Goal: Communication & Community: Answer question/provide support

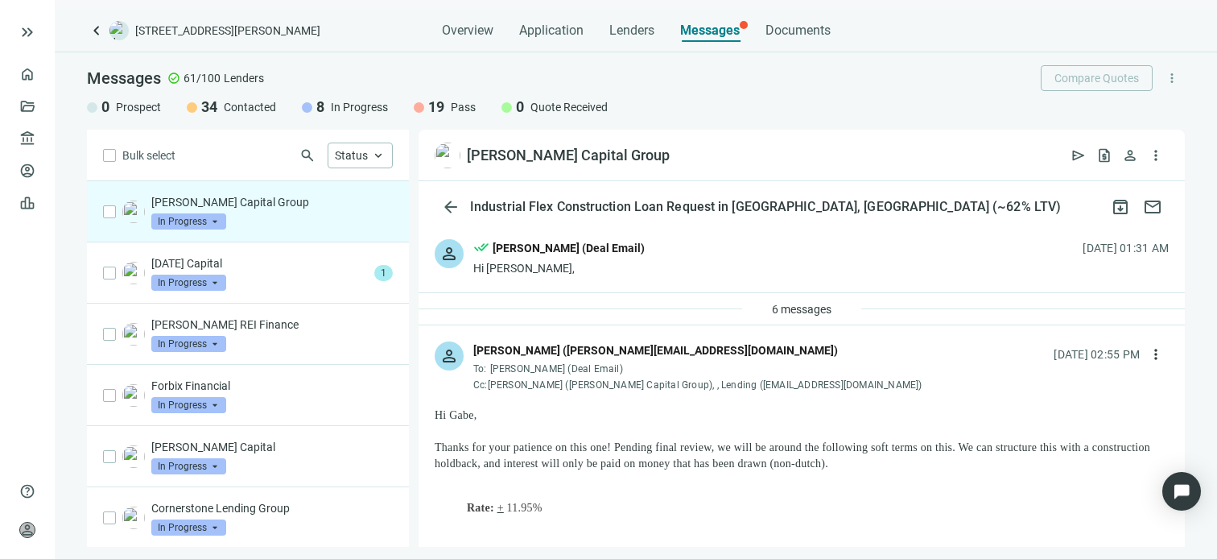
click at [286, 205] on p "[PERSON_NAME] Capital Group" at bounding box center [272, 202] width 242 height 16
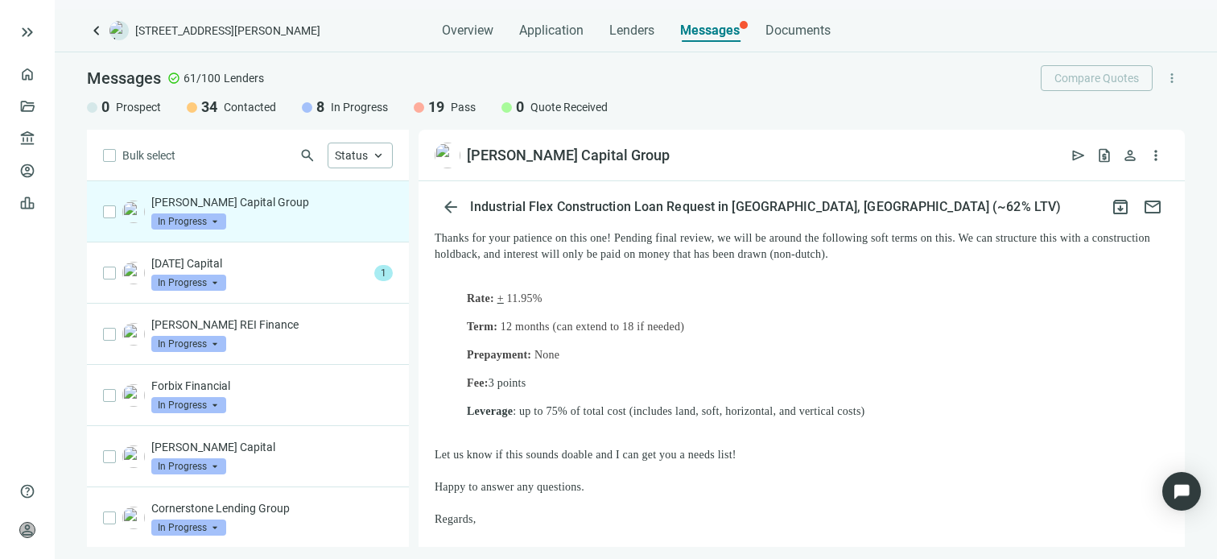
scroll to position [192, 0]
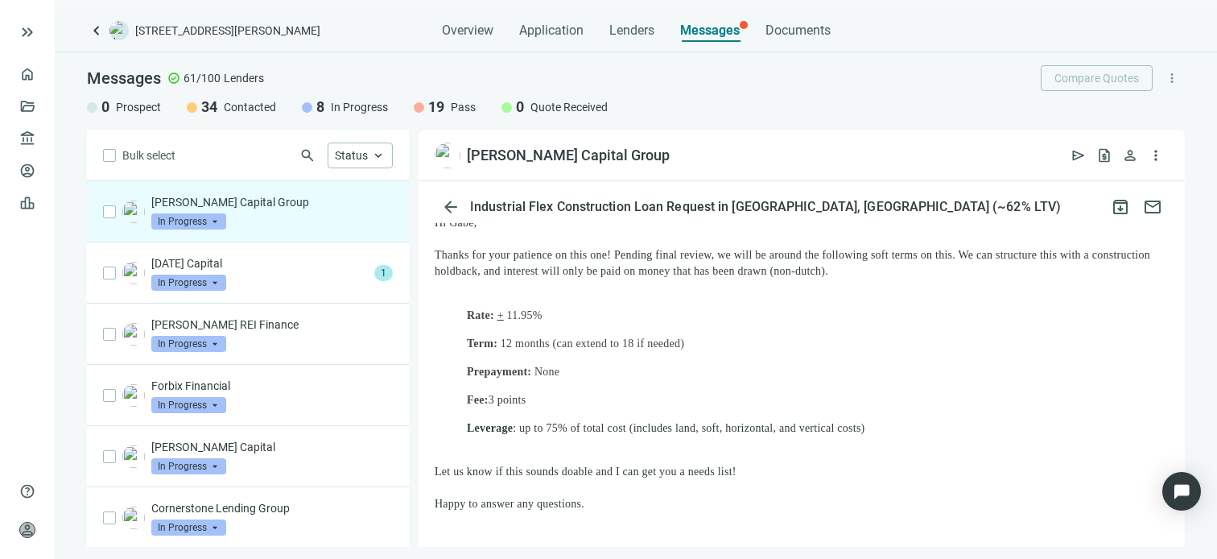
drag, startPoint x: 936, startPoint y: 378, endPoint x: 631, endPoint y: 254, distance: 329.3
drag, startPoint x: 631, startPoint y: 254, endPoint x: 650, endPoint y: 255, distance: 19.4
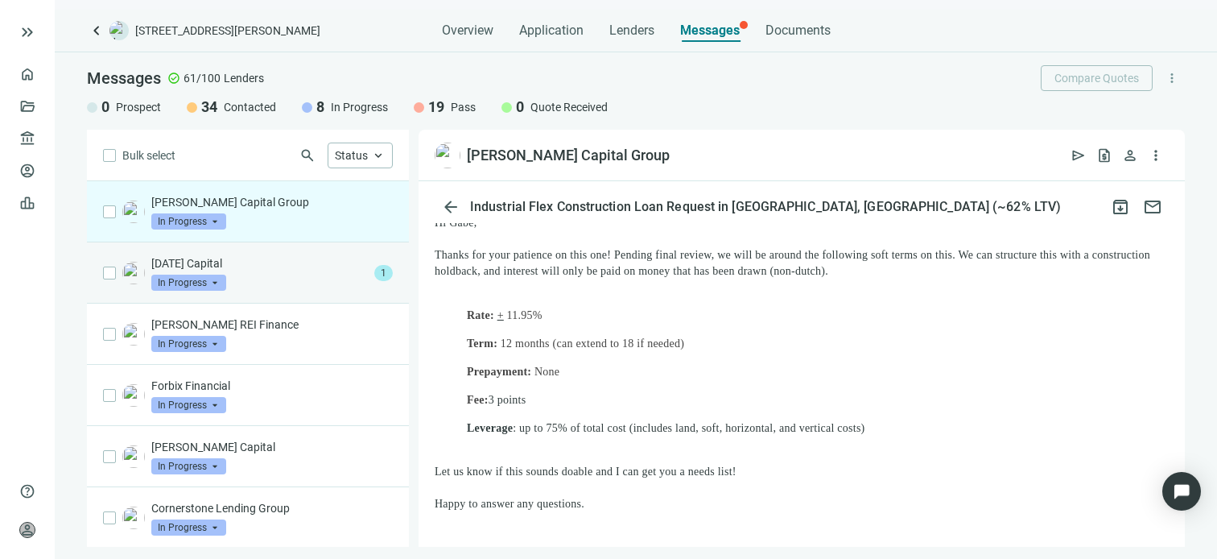
click at [252, 266] on p "[DATE] Capital" at bounding box center [259, 263] width 217 height 16
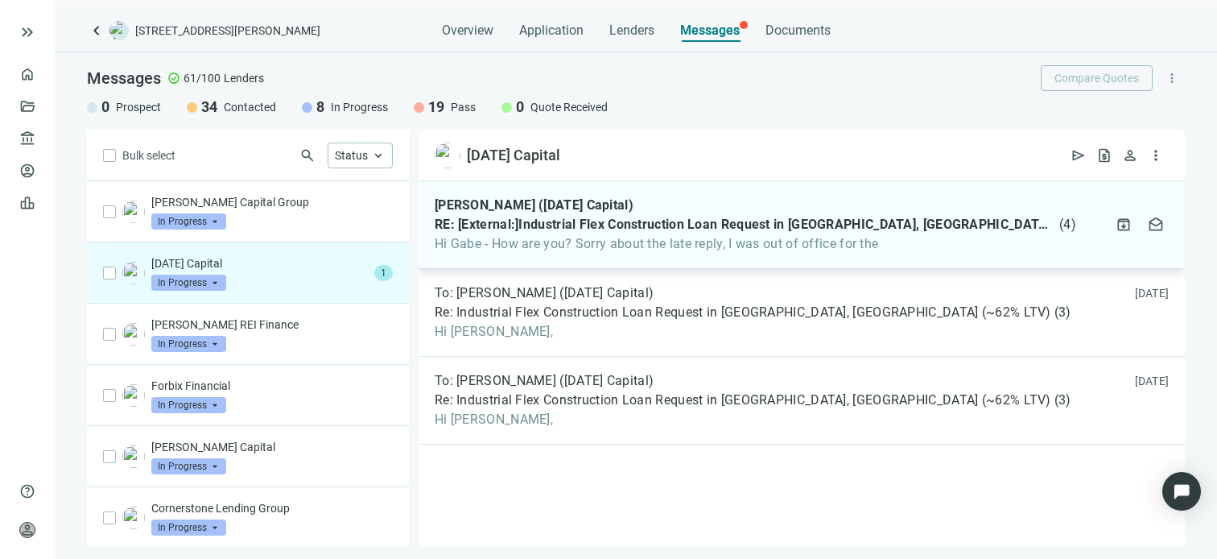
click at [743, 242] on span "Hi Gabe - How are you? Sorry about the late reply, I was out of office for the" at bounding box center [756, 244] width 642 height 16
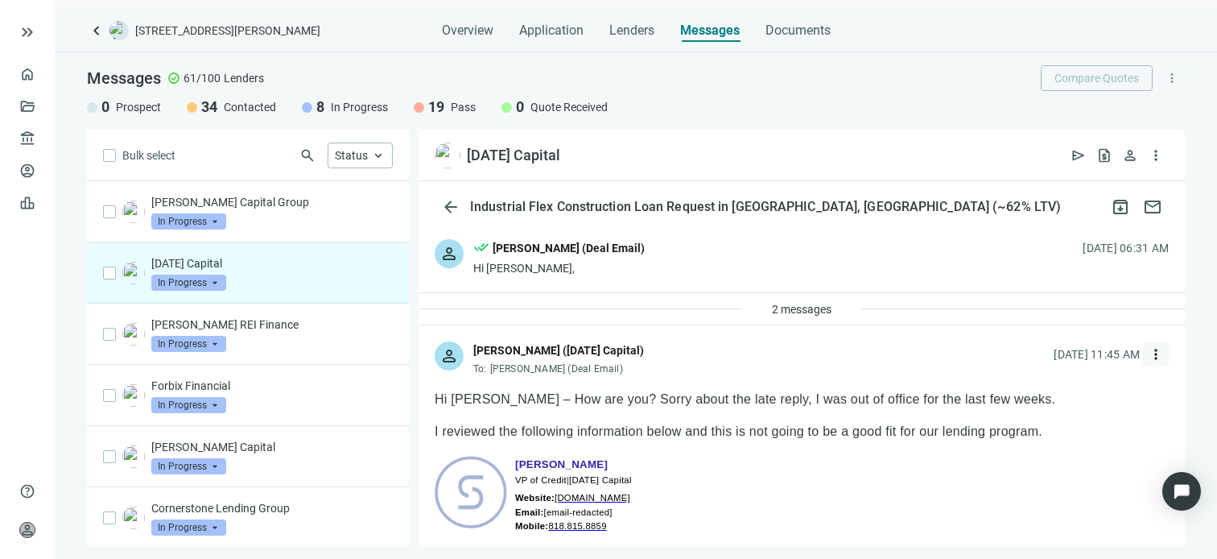
click at [1148, 353] on span "more_vert" at bounding box center [1156, 354] width 16 height 16
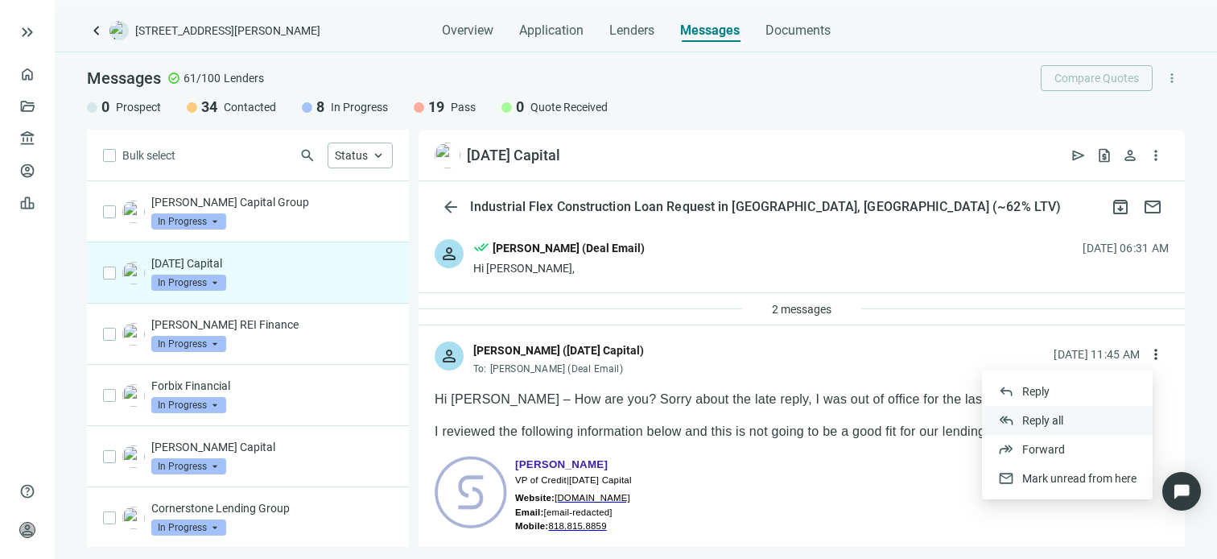
click at [1043, 416] on span "Reply all" at bounding box center [1042, 420] width 41 height 13
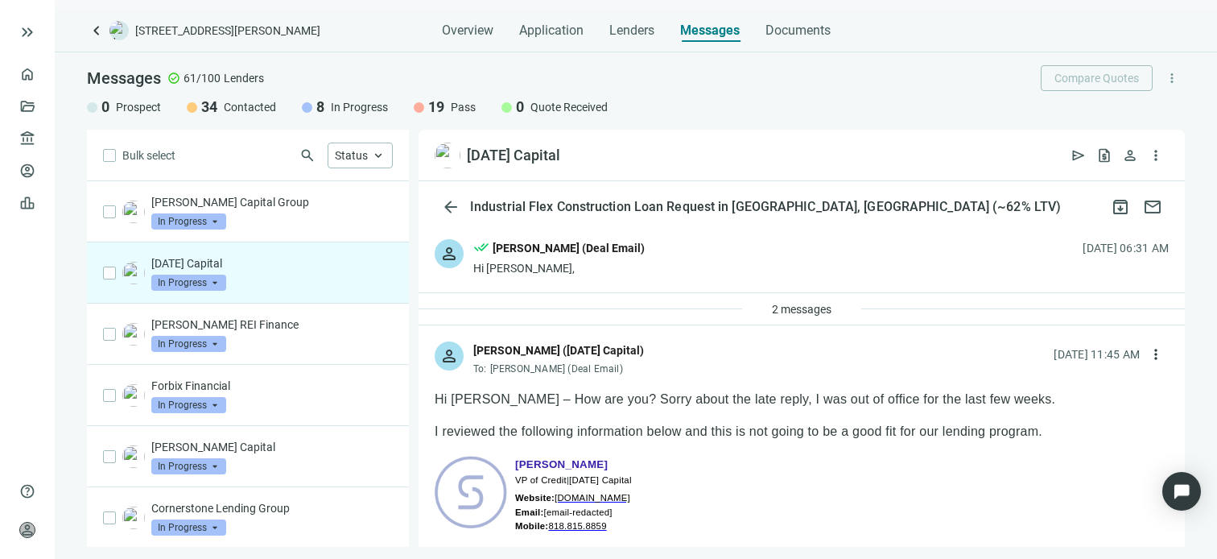
type textarea "**********"
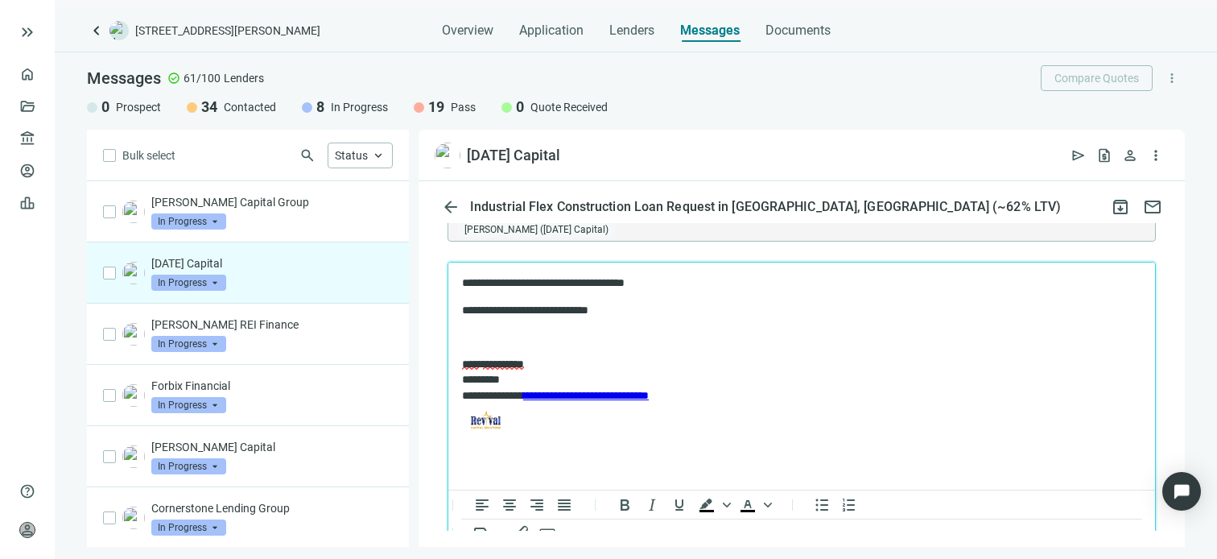
scroll to position [1795, 0]
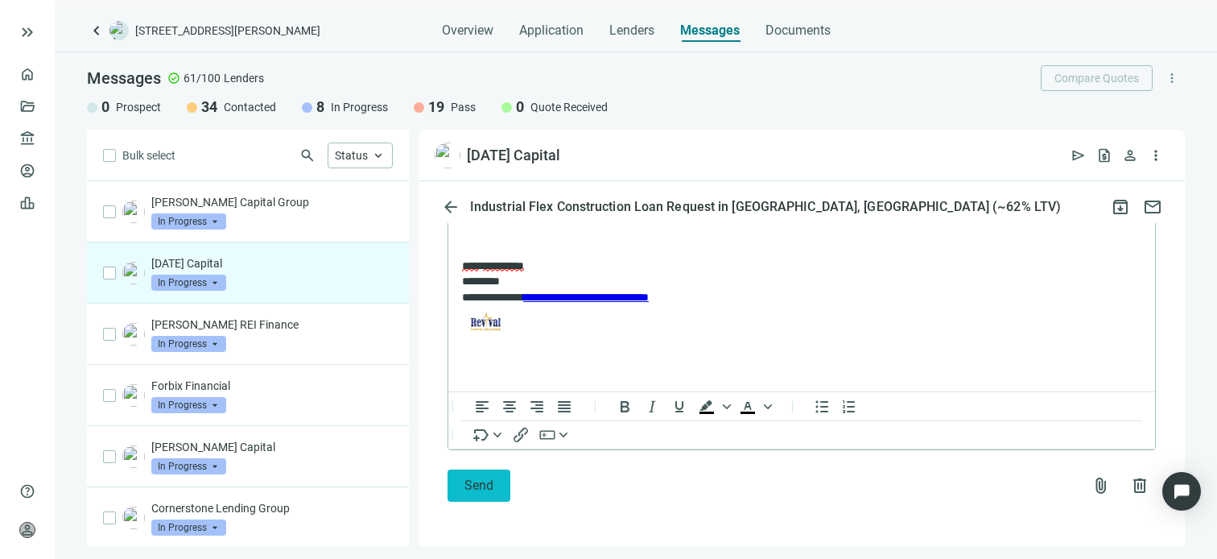
click at [474, 487] on span "Send" at bounding box center [479, 484] width 29 height 15
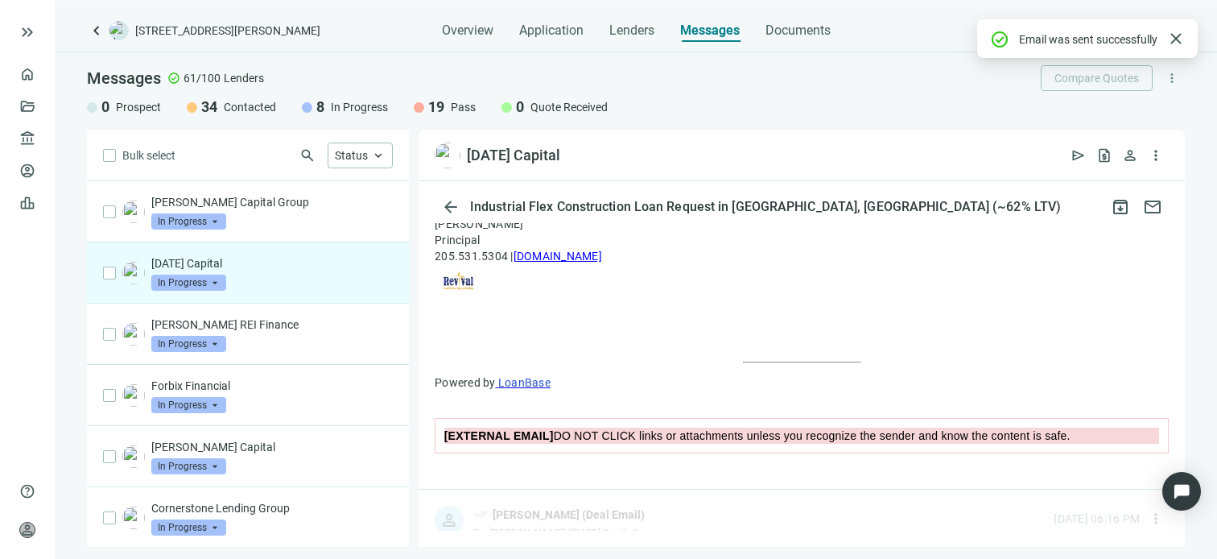
scroll to position [1770, 0]
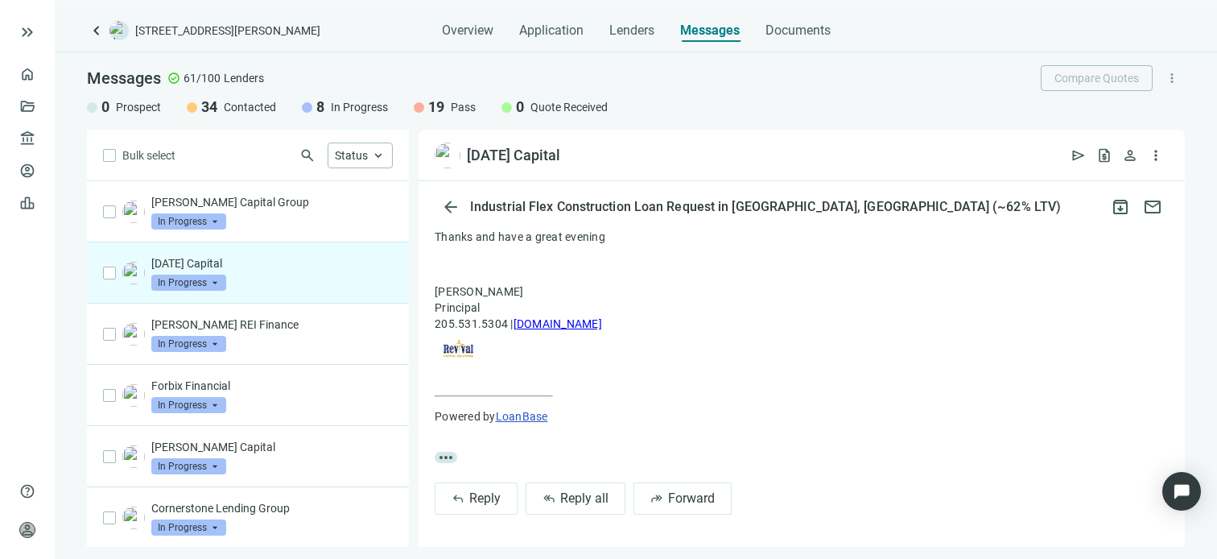
click at [215, 283] on span "In Progress" at bounding box center [188, 283] width 75 height 16
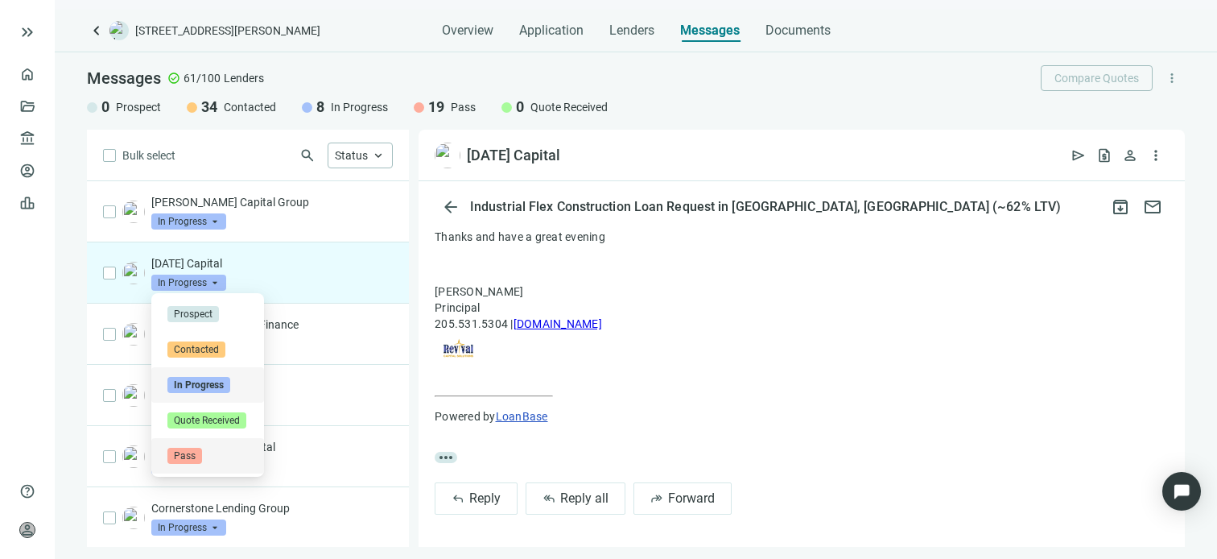
click at [201, 452] on span "Pass" at bounding box center [184, 456] width 35 height 16
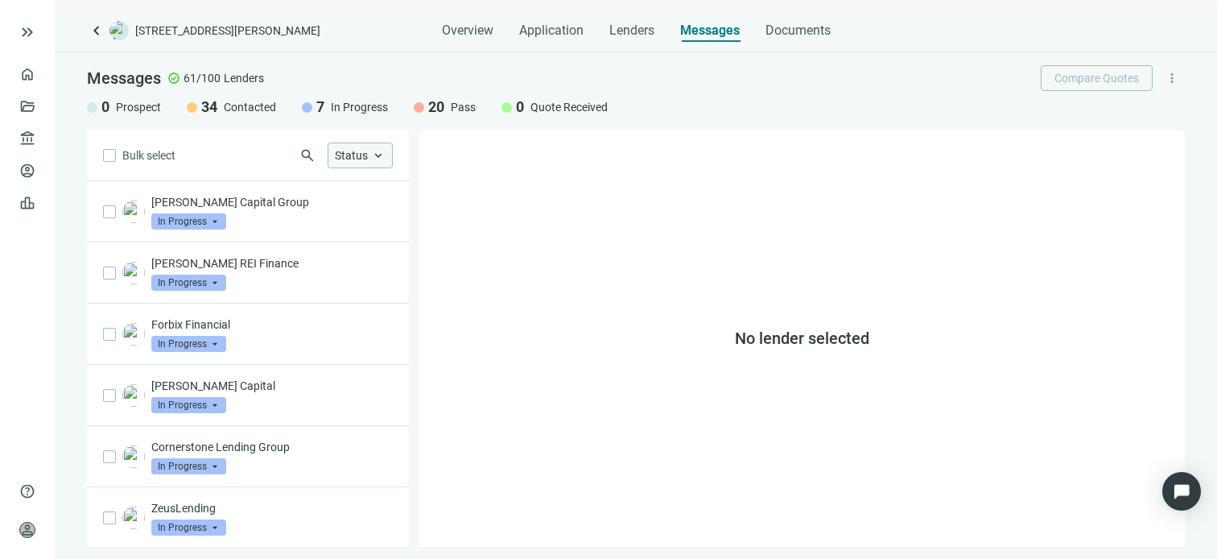
click at [379, 157] on span "keyboard_arrow_up" at bounding box center [378, 155] width 14 height 14
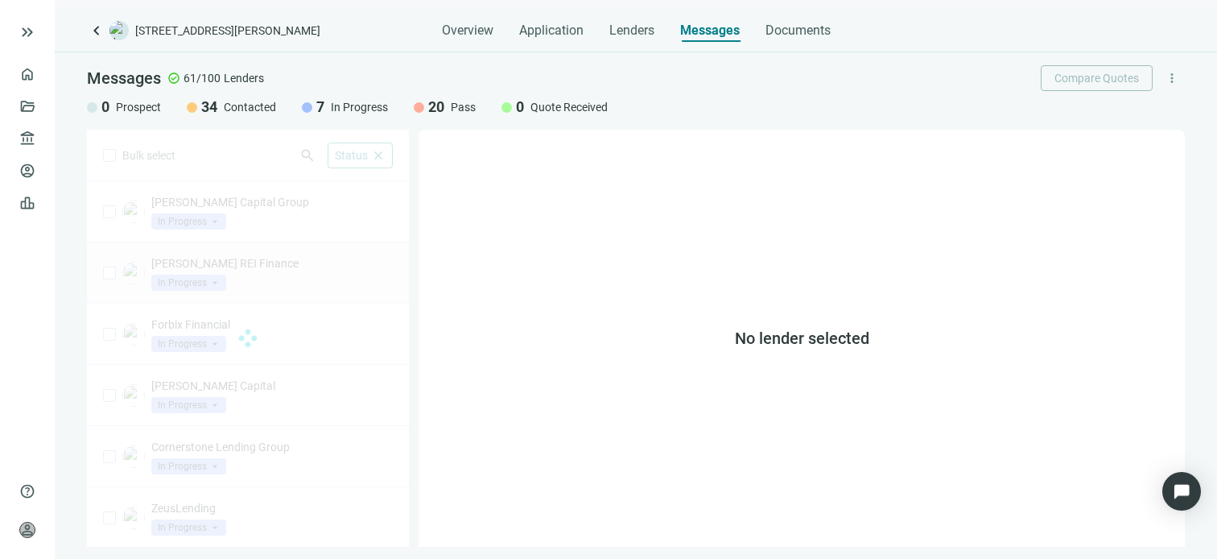
click at [305, 252] on div "Bulk select search Status close Prospect Only Contacted Only In Progress Only Q…" at bounding box center [248, 338] width 322 height 417
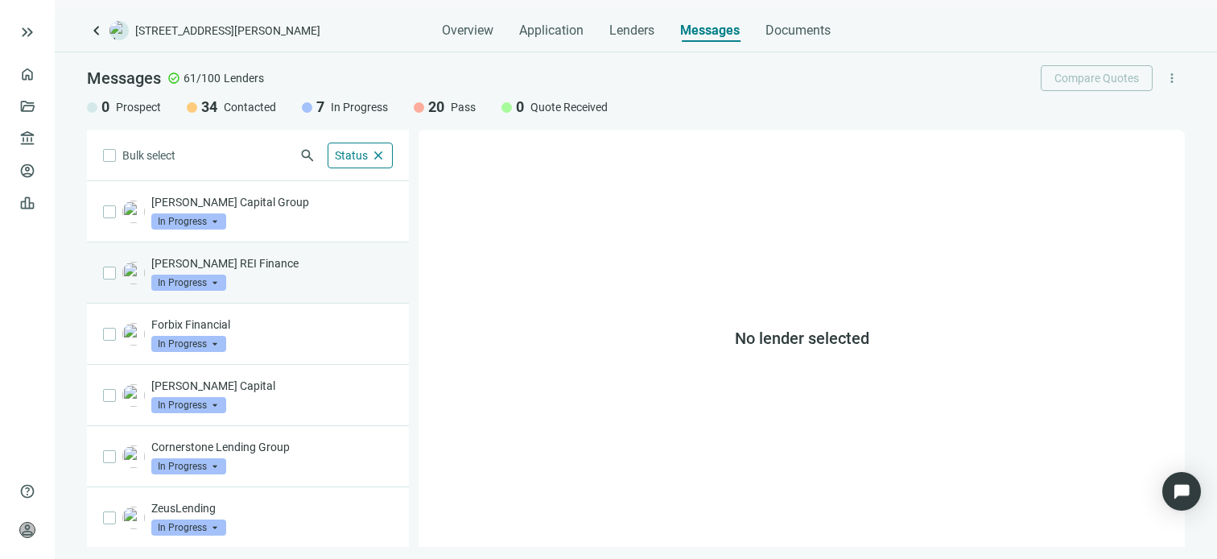
click at [251, 266] on p "[PERSON_NAME] REI Finance" at bounding box center [272, 263] width 242 height 16
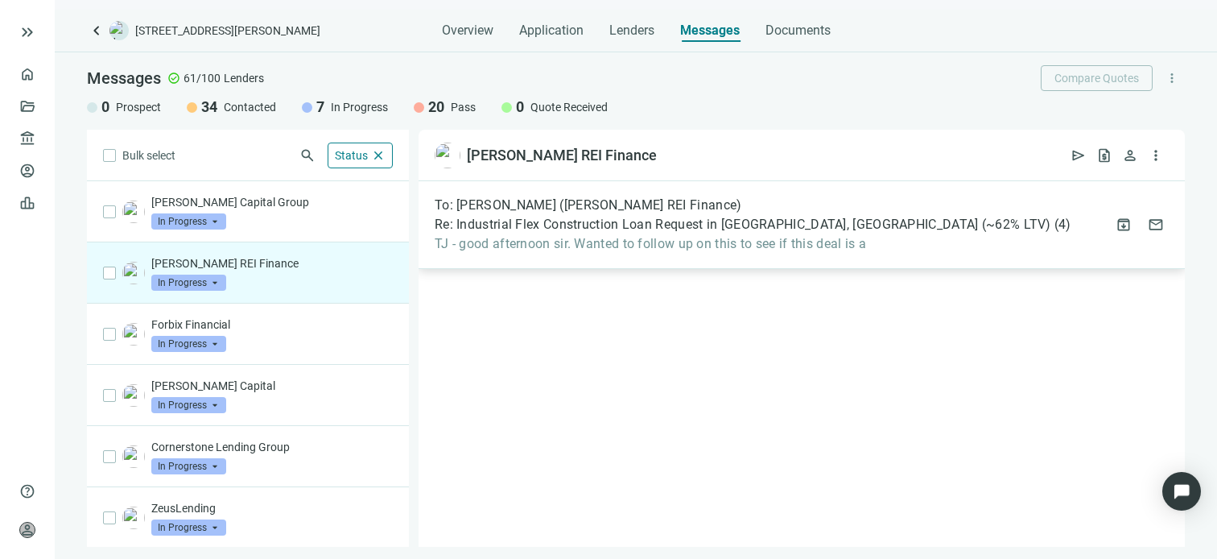
click at [864, 229] on div "Re: Industrial Flex Construction Loan Request in [GEOGRAPHIC_DATA], [GEOGRAPHIC…" at bounding box center [753, 225] width 637 height 16
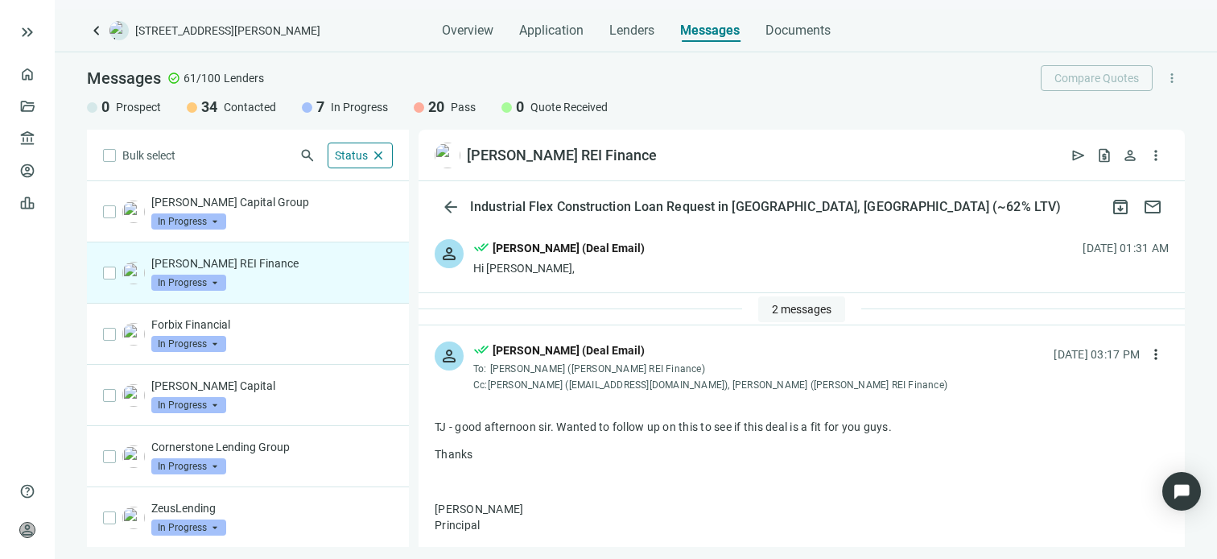
click at [783, 309] on span "2 messages" at bounding box center [802, 309] width 60 height 13
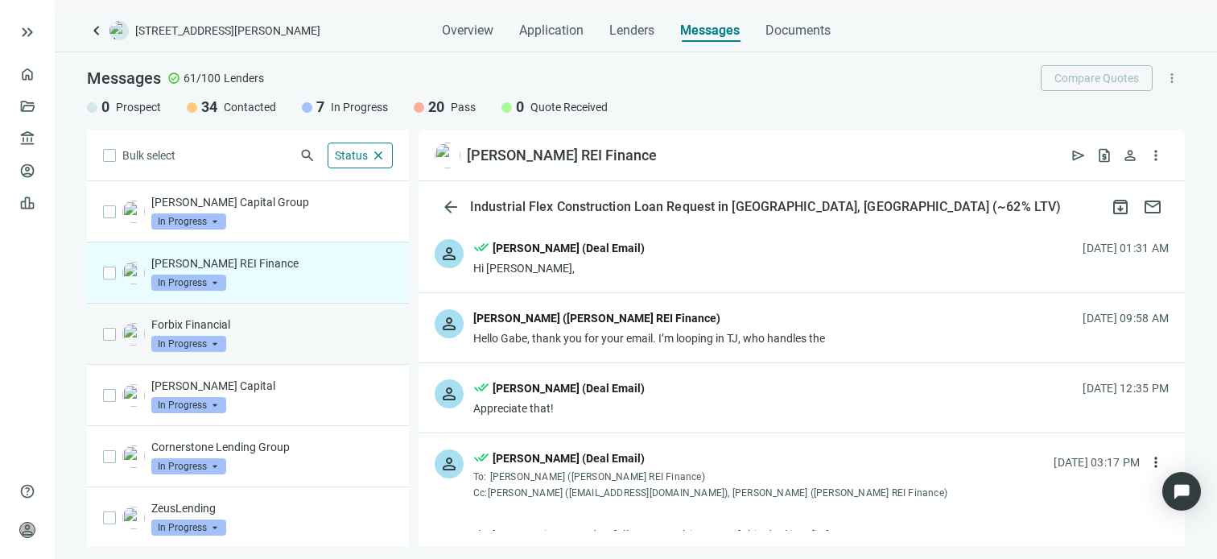
click at [258, 328] on p "Forbix Financial" at bounding box center [272, 324] width 242 height 16
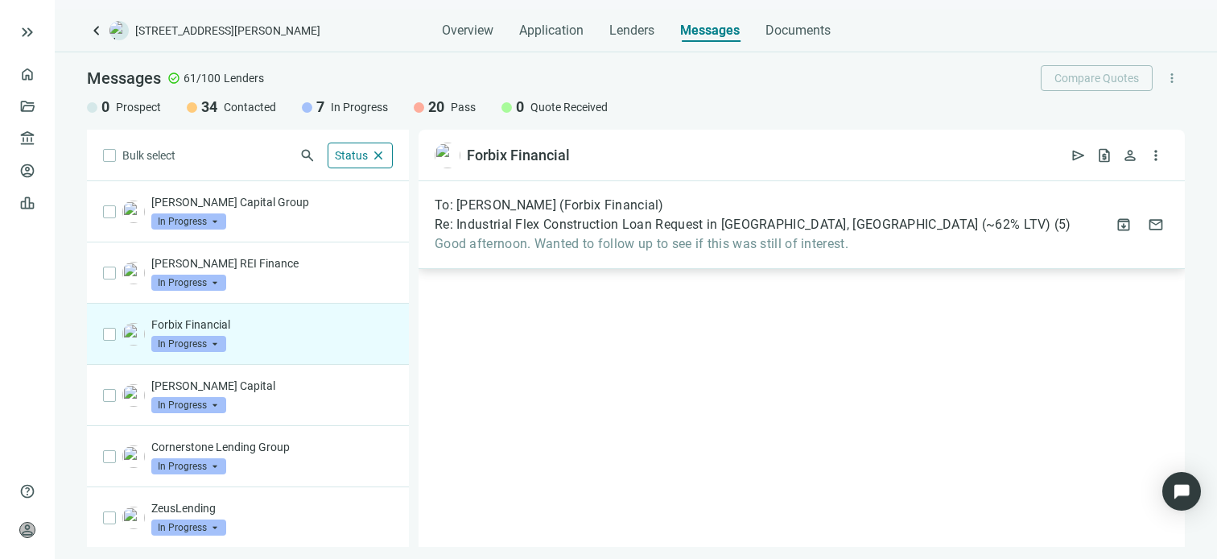
click at [723, 238] on span "Good afternoon. Wanted to follow up to see if this was still of interest." at bounding box center [753, 244] width 637 height 16
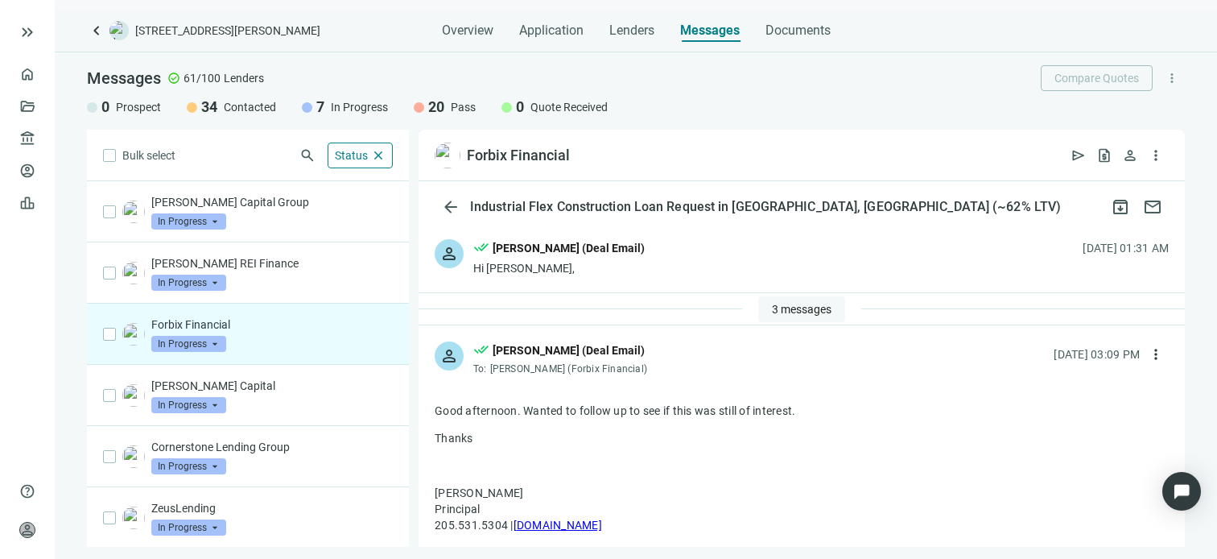
click at [787, 307] on span "3 messages" at bounding box center [802, 309] width 60 height 13
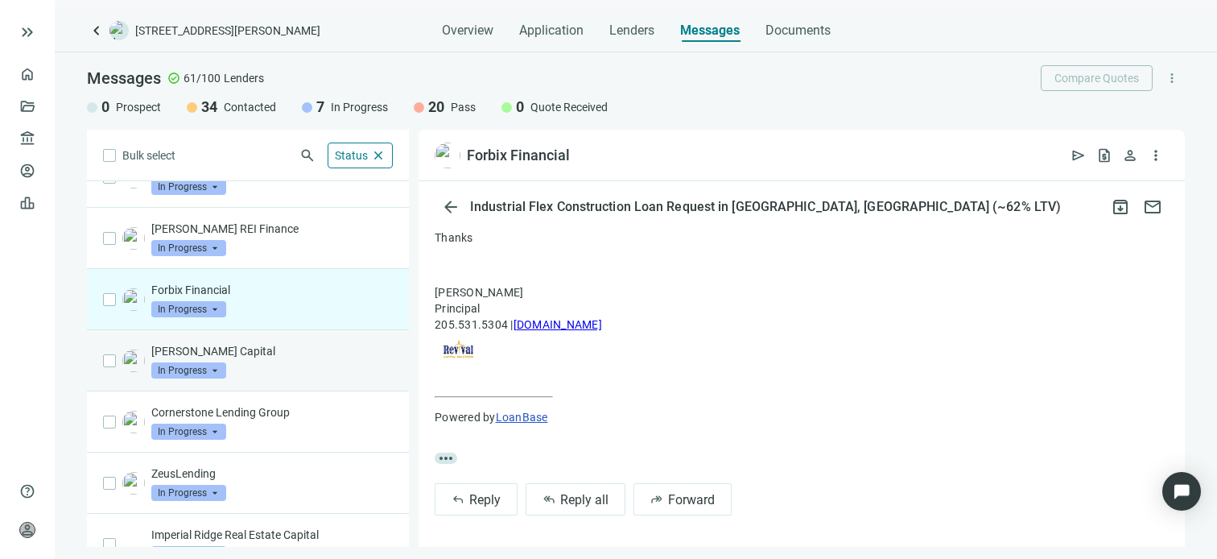
scroll to position [61, 0]
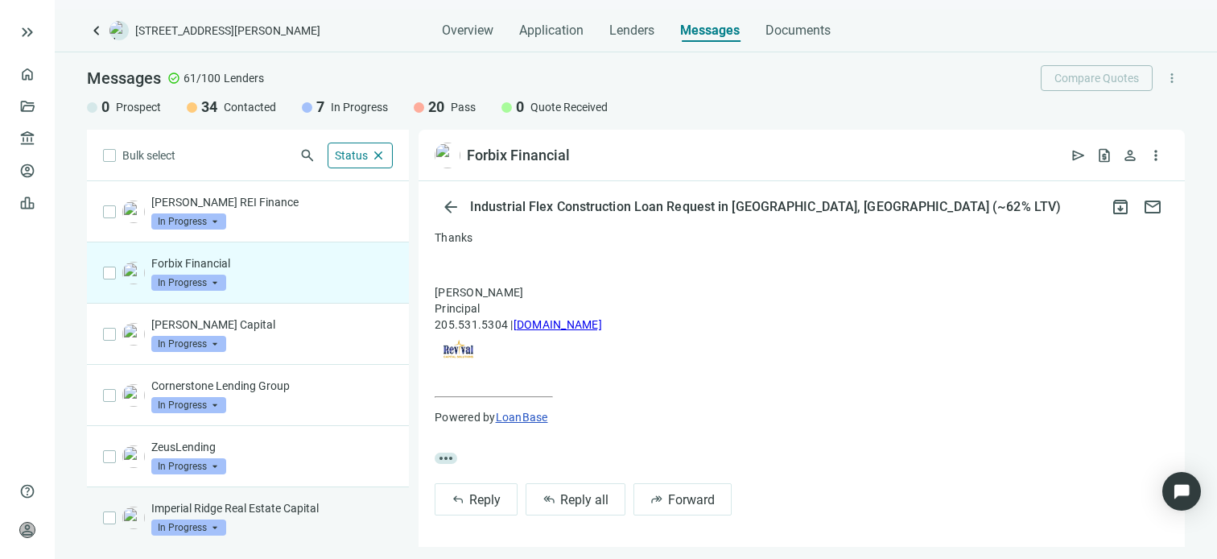
click at [312, 517] on div "Imperial Ridge Real Estate Capital In Progress arrow_drop_down" at bounding box center [272, 517] width 242 height 35
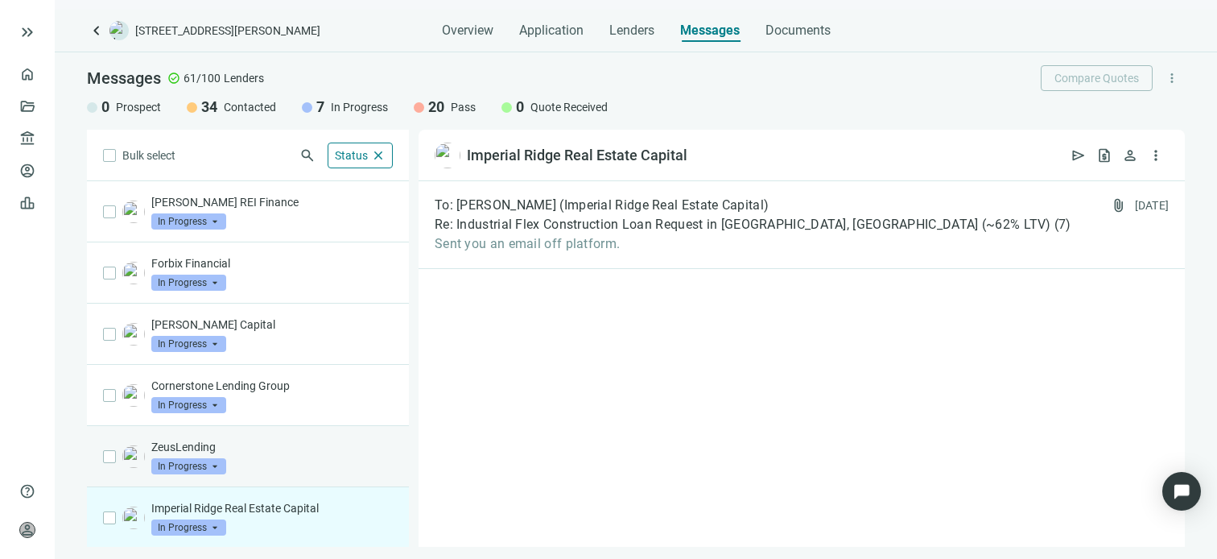
click at [278, 456] on div "ZeusLending In Progress arrow_drop_down" at bounding box center [272, 456] width 242 height 35
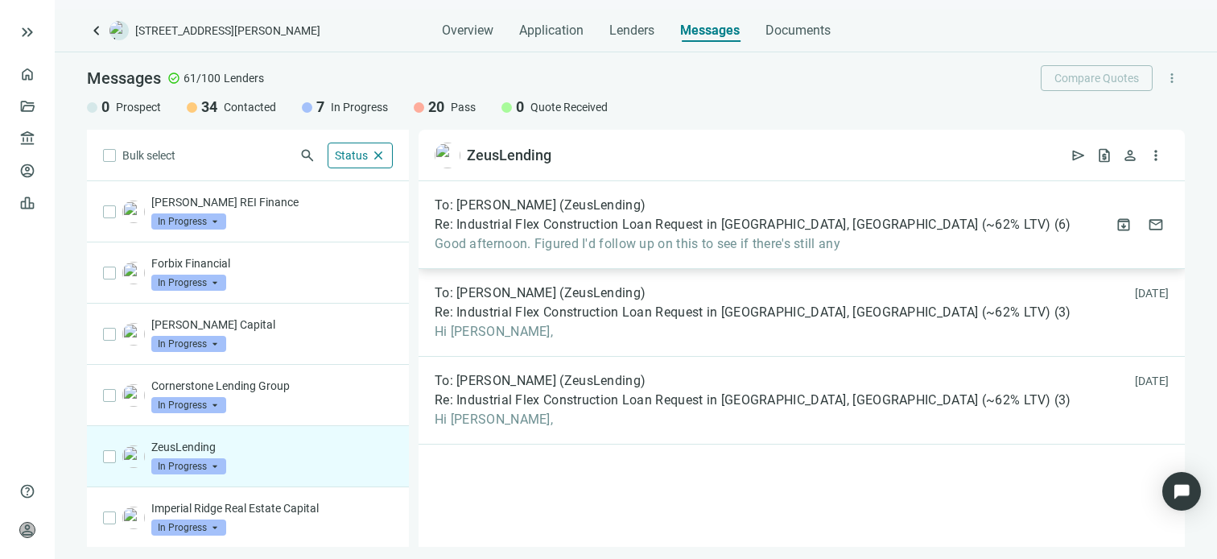
click at [892, 232] on div "To: [PERSON_NAME] (ZeusLending) Re: Industrial Flex Construction Loan Request i…" at bounding box center [802, 225] width 766 height 88
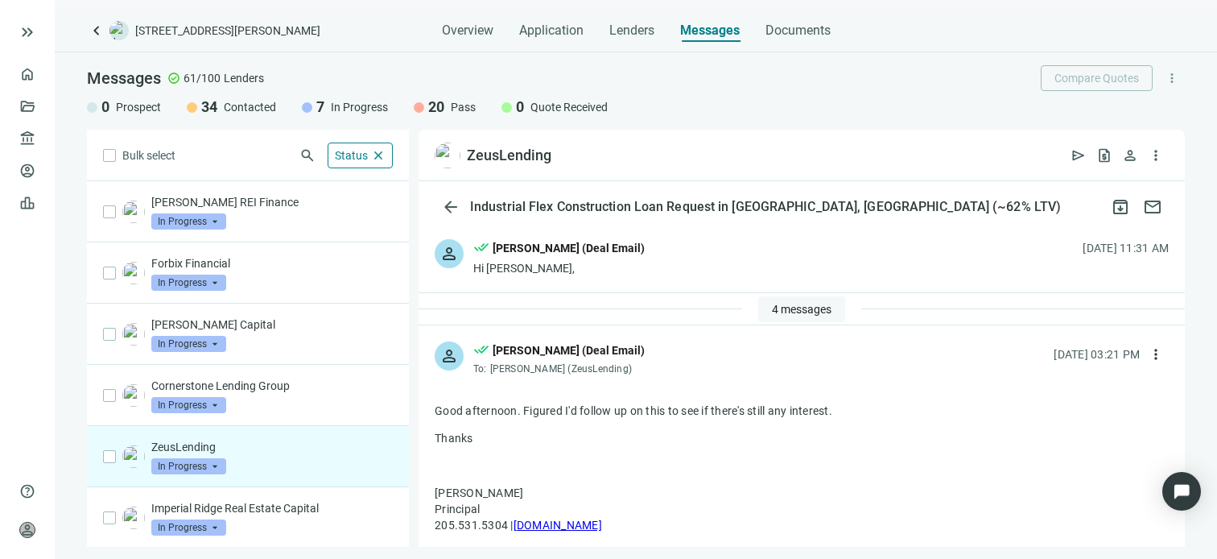
click at [792, 304] on span "4 messages" at bounding box center [802, 309] width 60 height 13
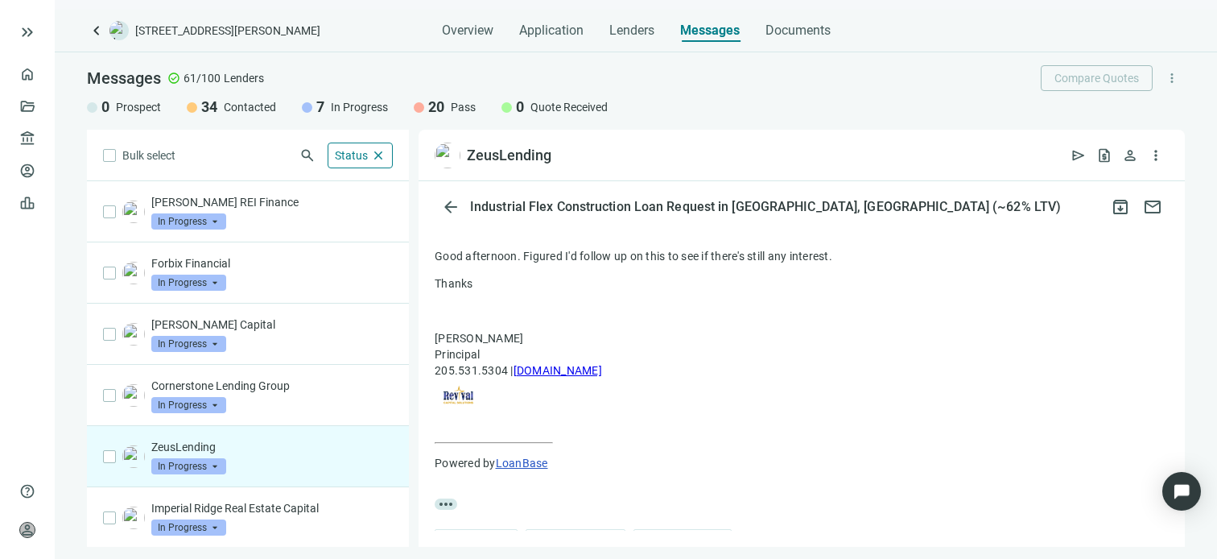
scroll to position [448, 0]
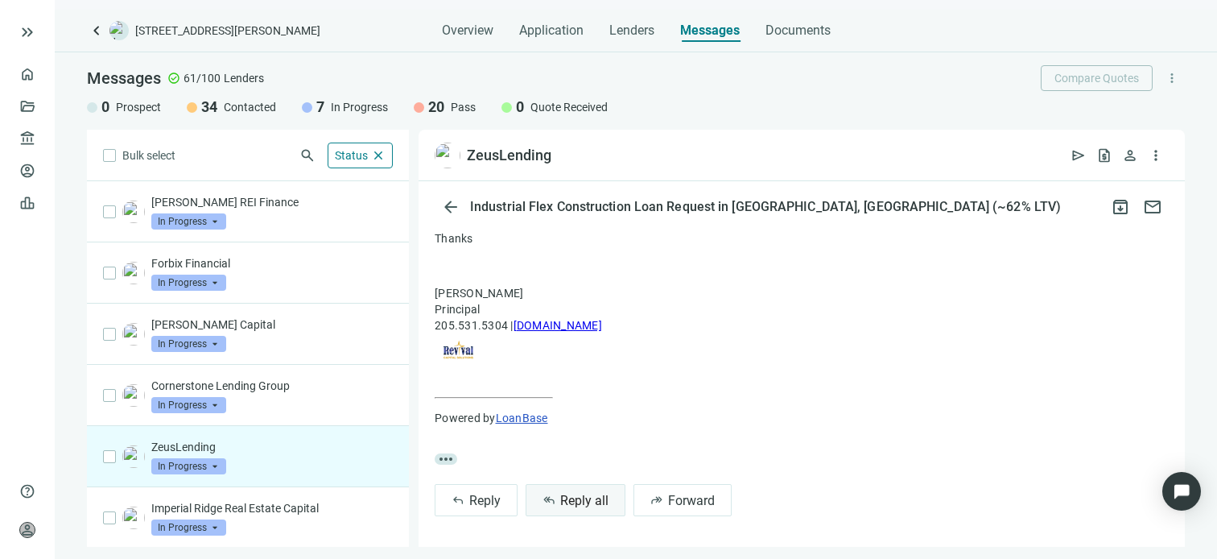
click at [589, 502] on span "Reply all" at bounding box center [584, 500] width 48 height 15
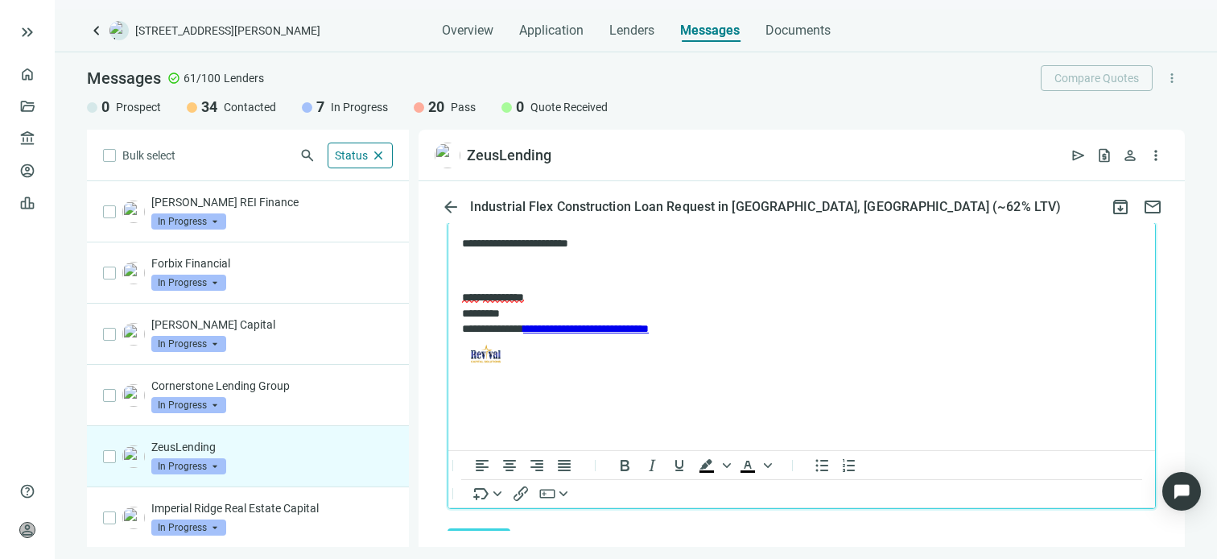
scroll to position [816, 0]
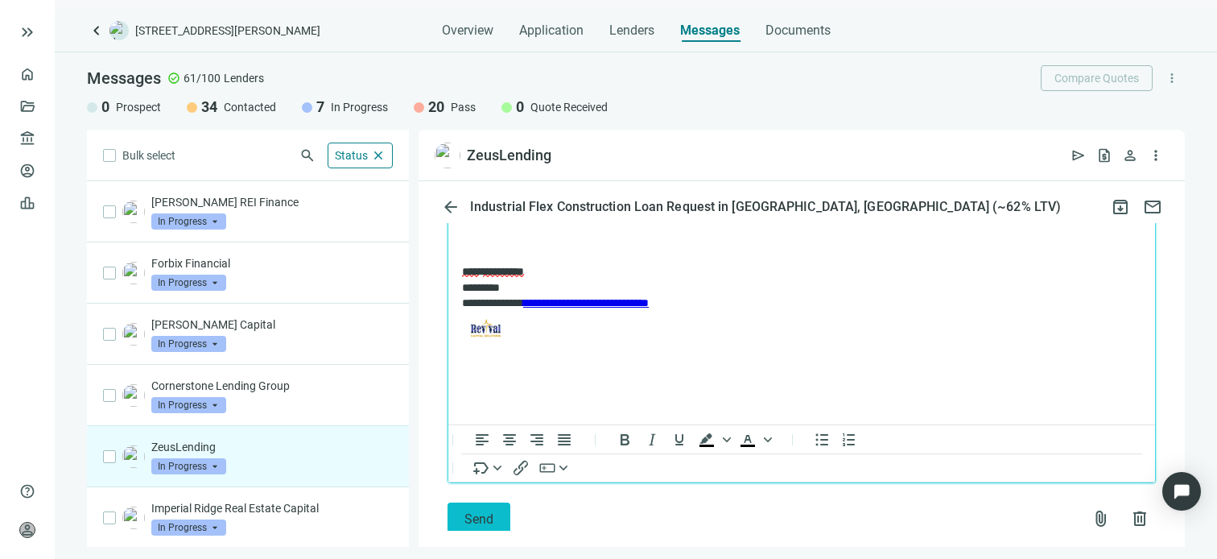
click at [483, 516] on span "Send" at bounding box center [479, 518] width 29 height 15
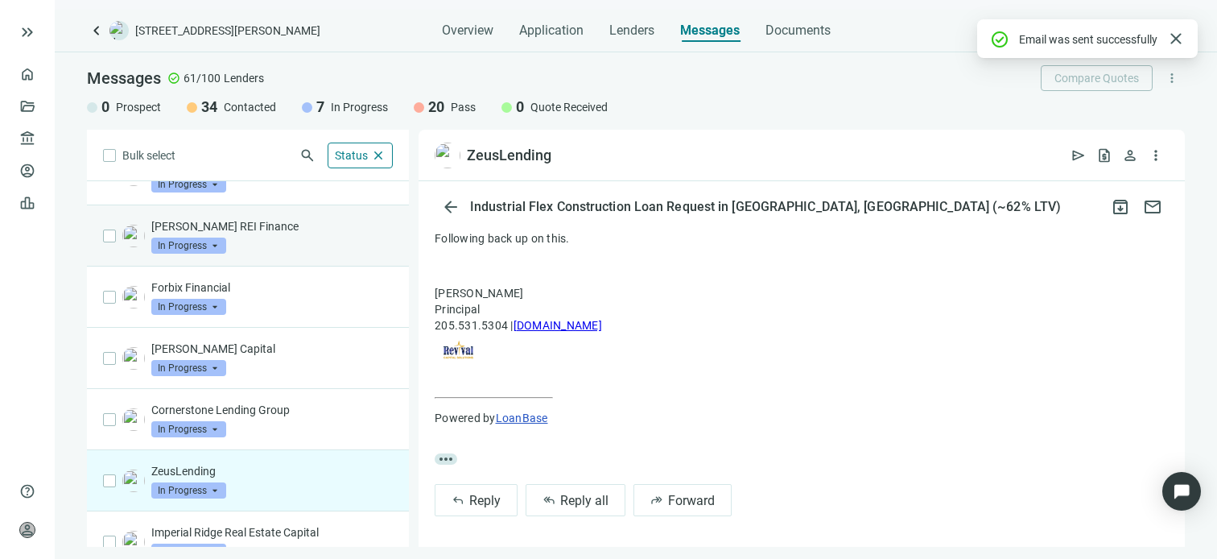
scroll to position [0, 0]
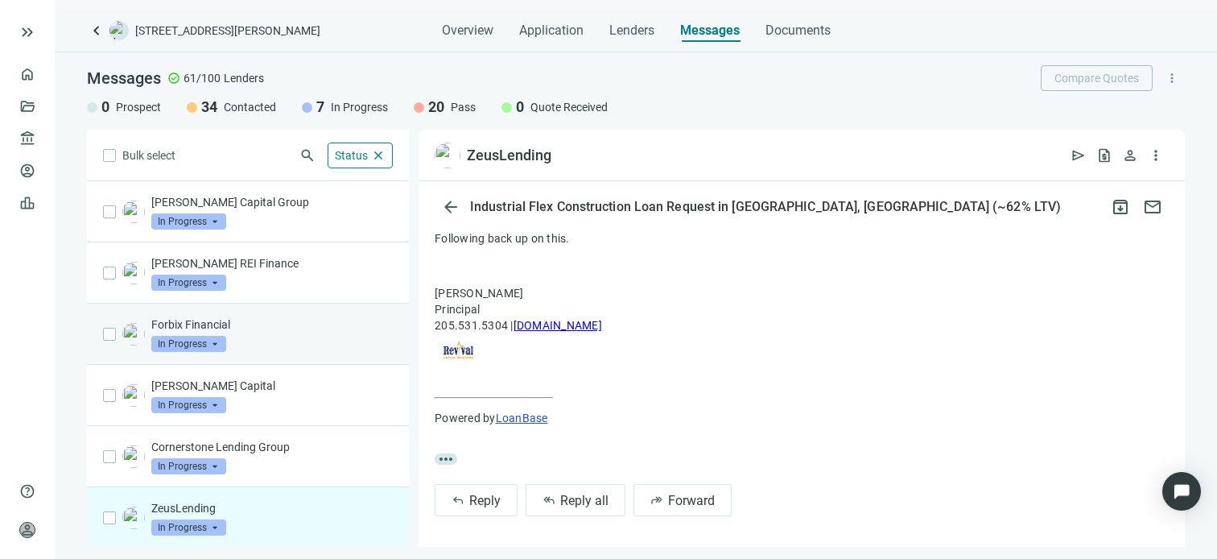
click at [262, 332] on div "Forbix Financial In Progress arrow_drop_down" at bounding box center [272, 333] width 242 height 35
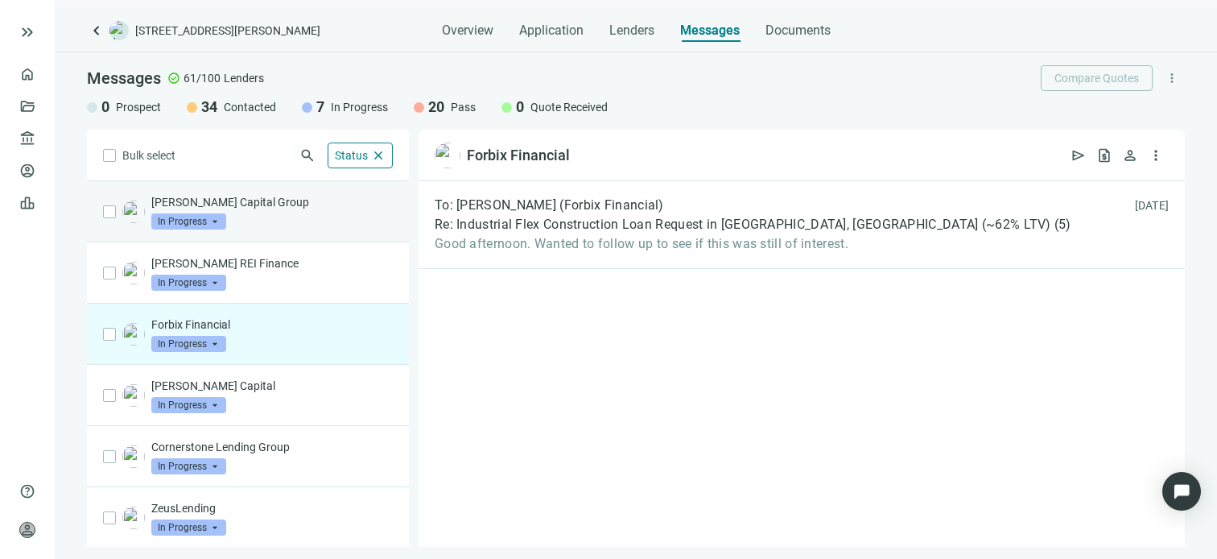
click at [253, 213] on div "[PERSON_NAME] Capital Group In Progress arrow_drop_down" at bounding box center [272, 211] width 242 height 35
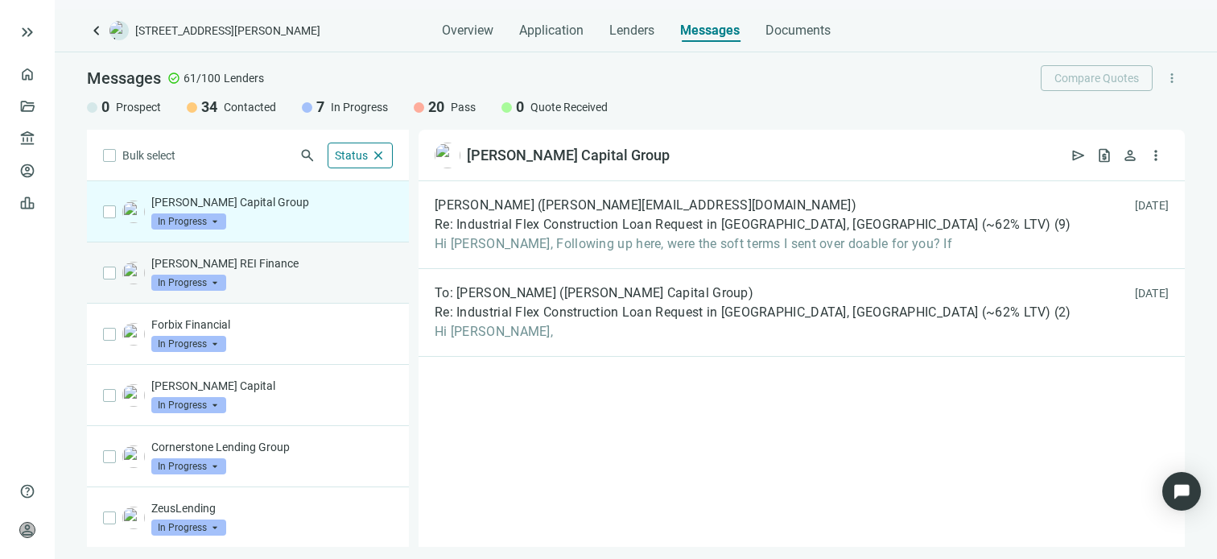
click at [255, 268] on p "[PERSON_NAME] REI Finance" at bounding box center [272, 263] width 242 height 16
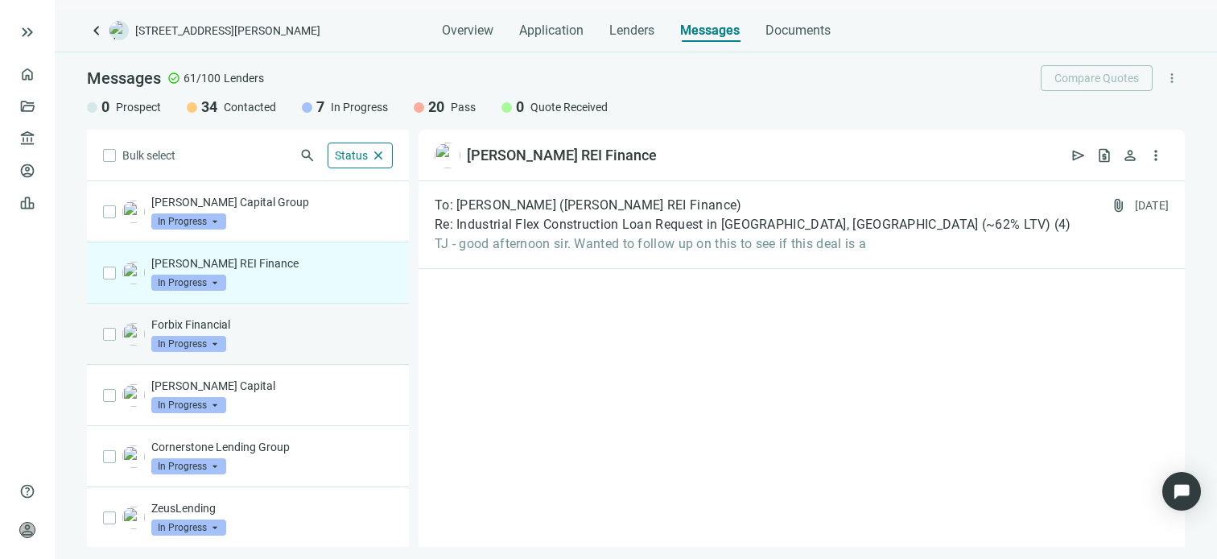
click at [252, 331] on p "Forbix Financial" at bounding box center [272, 324] width 242 height 16
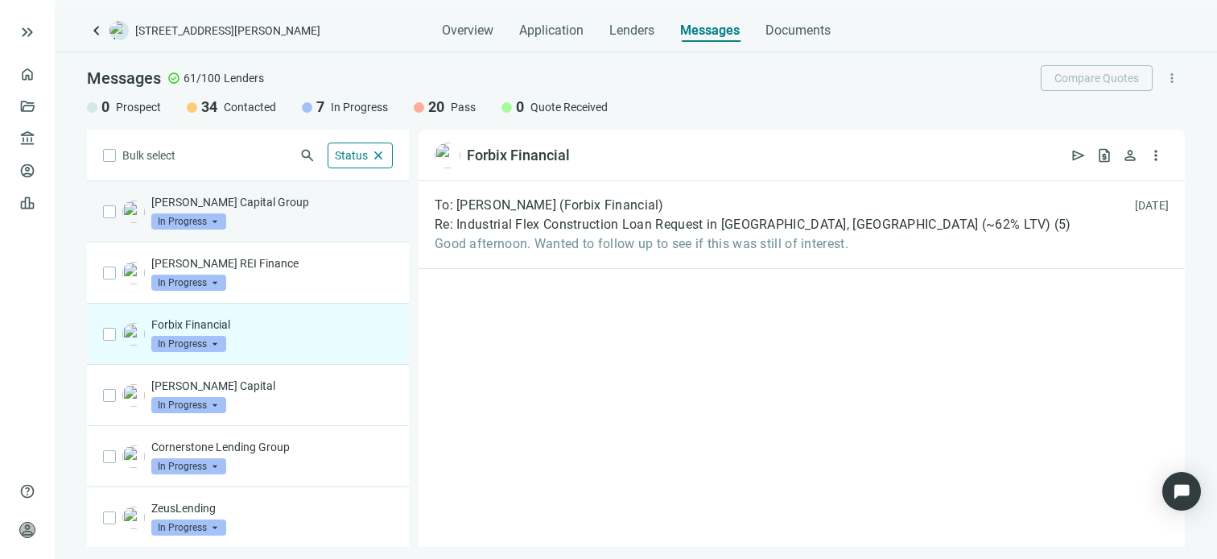
click at [242, 210] on div "[PERSON_NAME] Capital Group In Progress arrow_drop_down" at bounding box center [272, 211] width 242 height 35
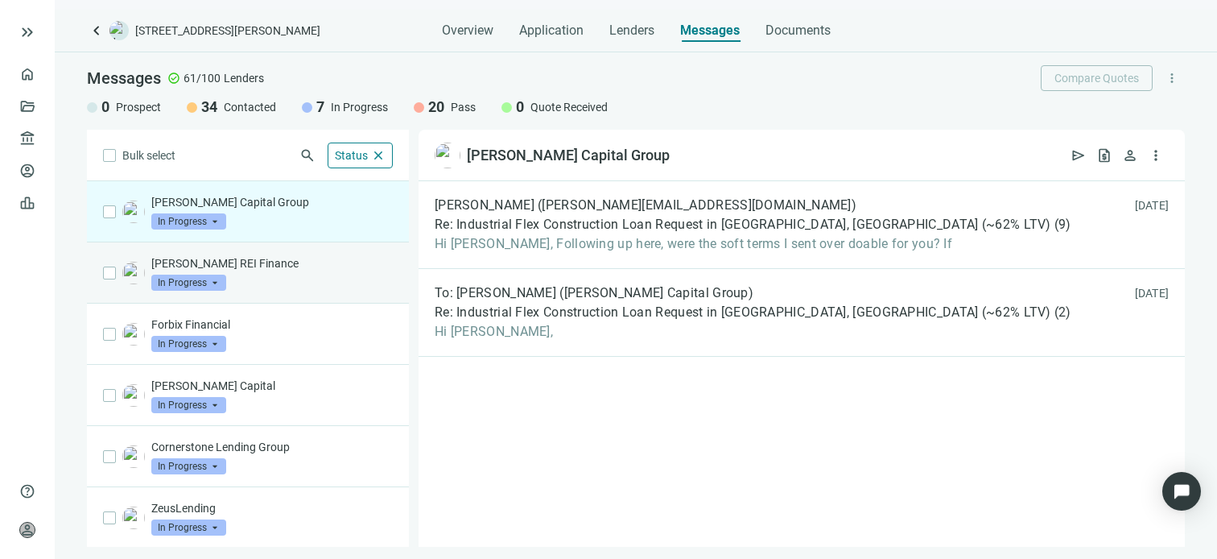
click at [260, 275] on div "[PERSON_NAME] REI Finance In Progress arrow_drop_down" at bounding box center [272, 272] width 242 height 35
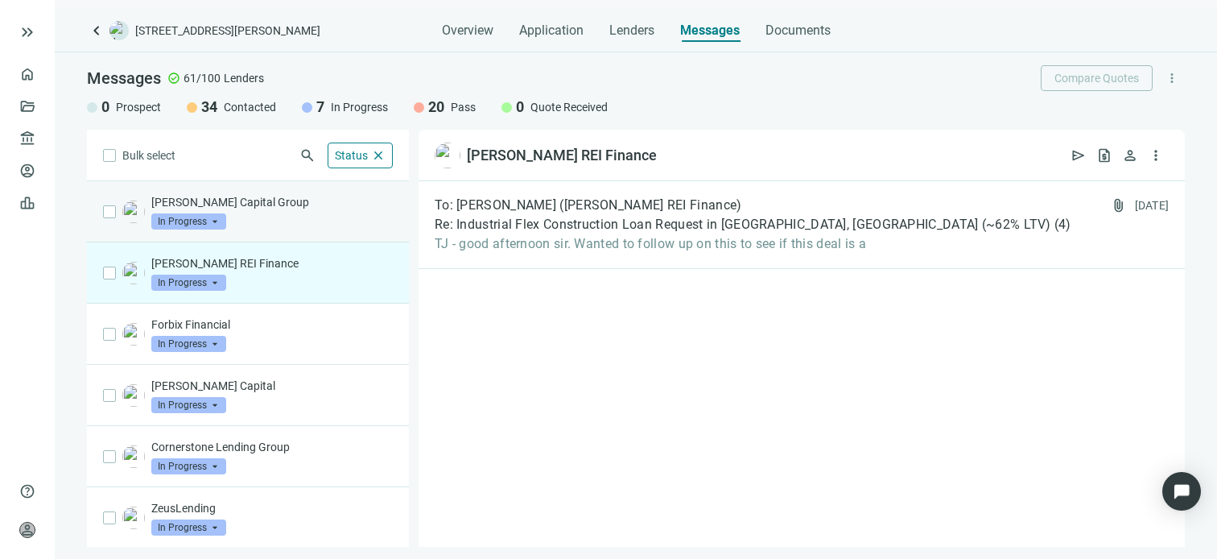
click at [251, 210] on div "[PERSON_NAME] Capital Group In Progress arrow_drop_down" at bounding box center [272, 211] width 242 height 35
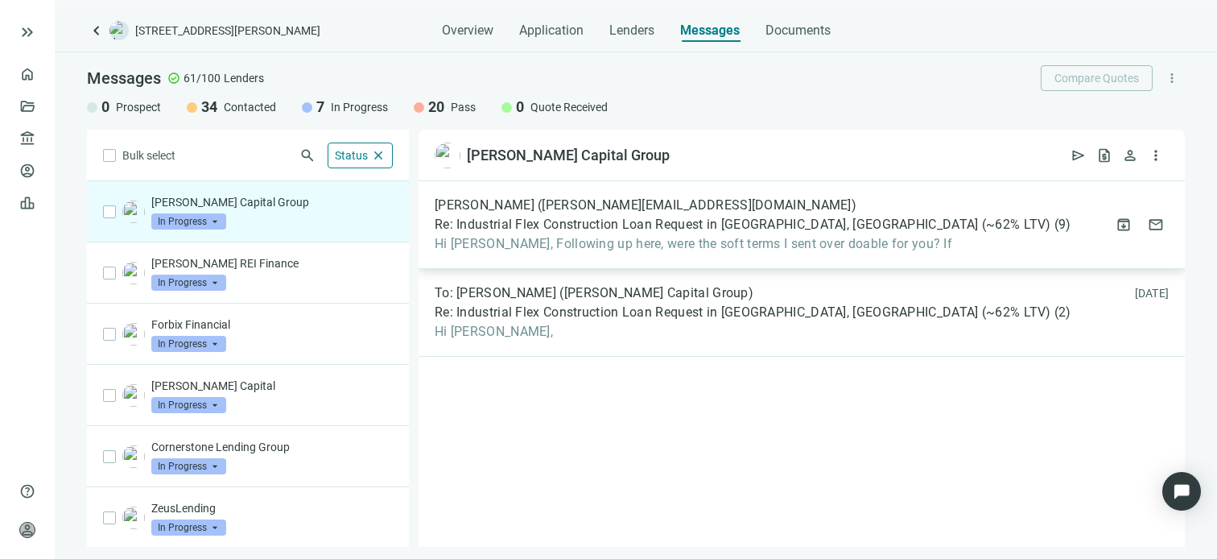
click at [607, 249] on span "Hi [PERSON_NAME], Following up here, were the soft terms I sent over doable for…" at bounding box center [753, 244] width 637 height 16
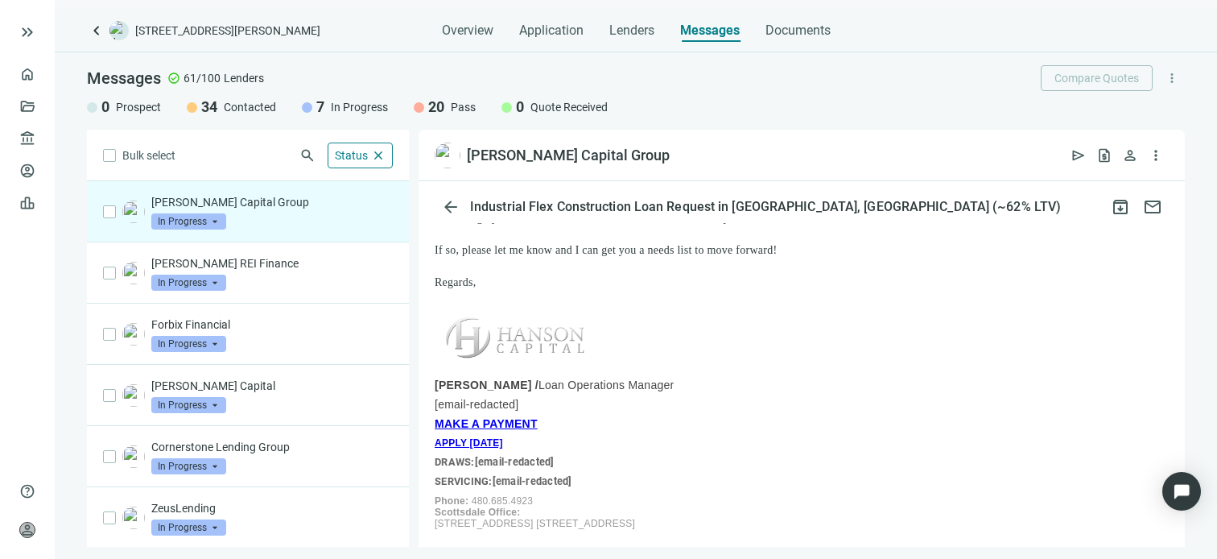
scroll to position [81, 0]
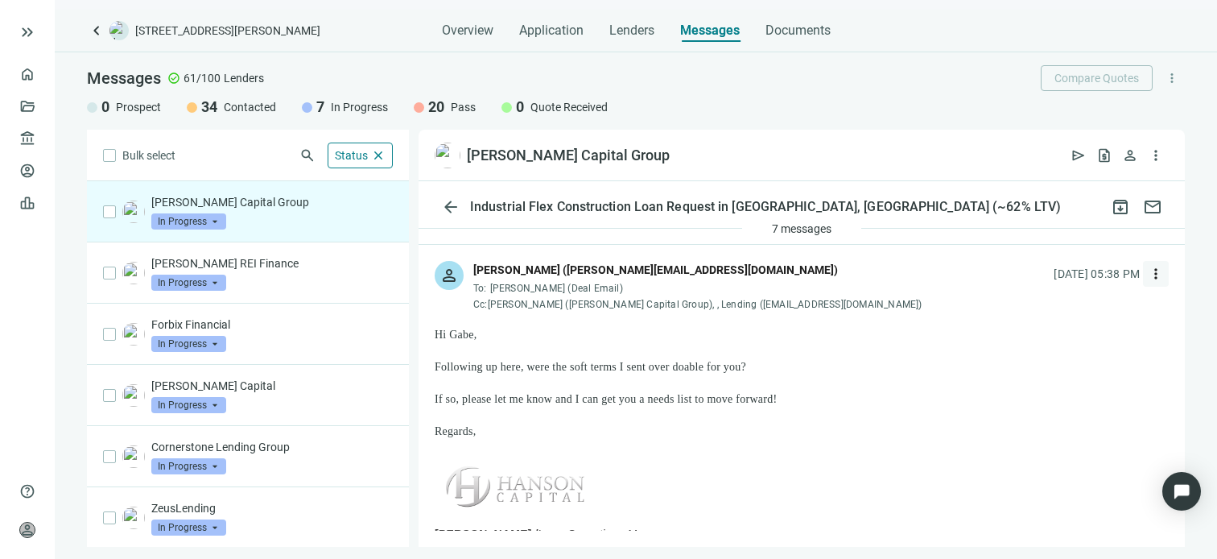
click at [1148, 274] on span "more_vert" at bounding box center [1156, 274] width 16 height 16
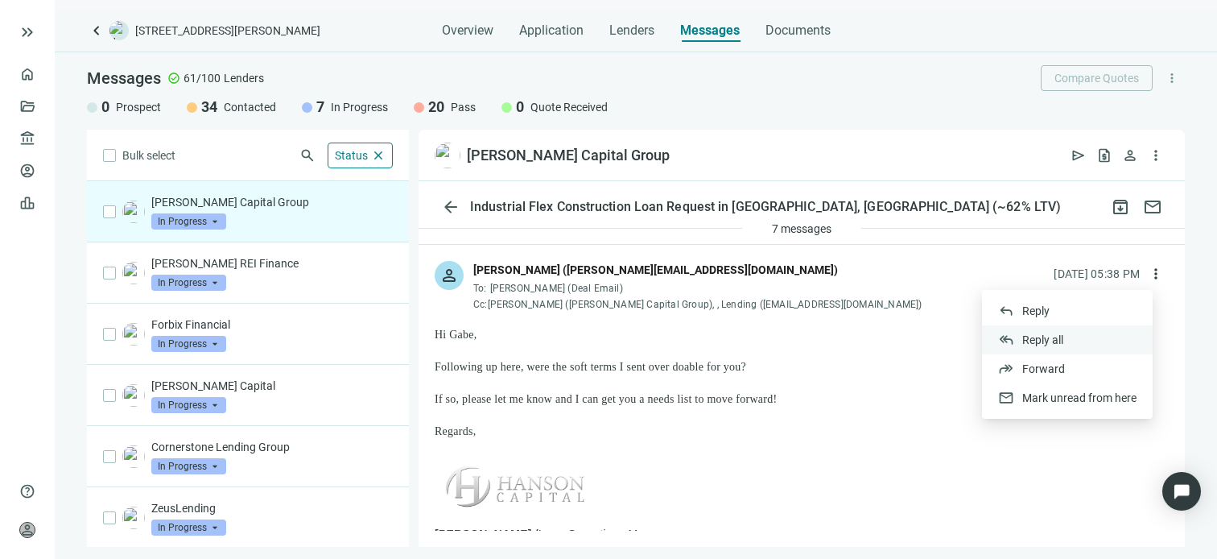
click at [1041, 339] on span "Reply all" at bounding box center [1042, 339] width 41 height 13
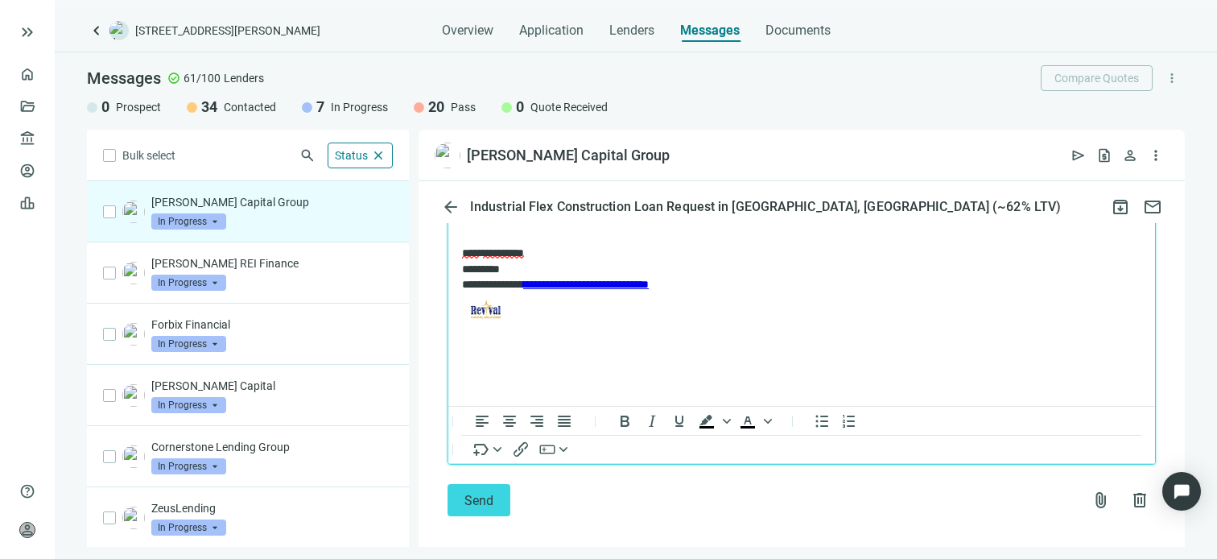
scroll to position [1818, 0]
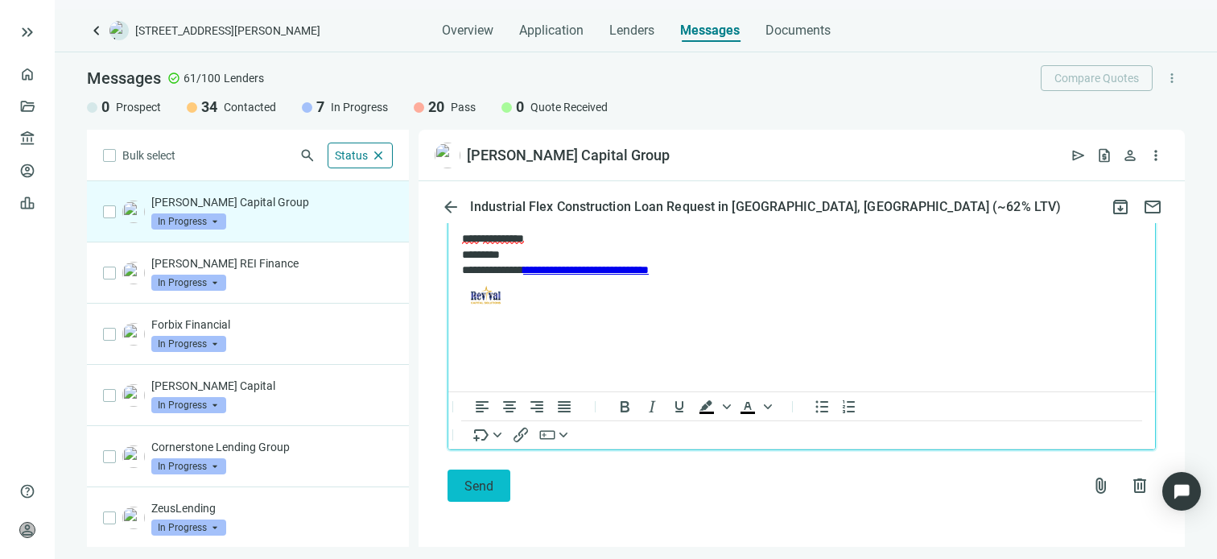
click at [489, 483] on span "Send" at bounding box center [479, 485] width 29 height 15
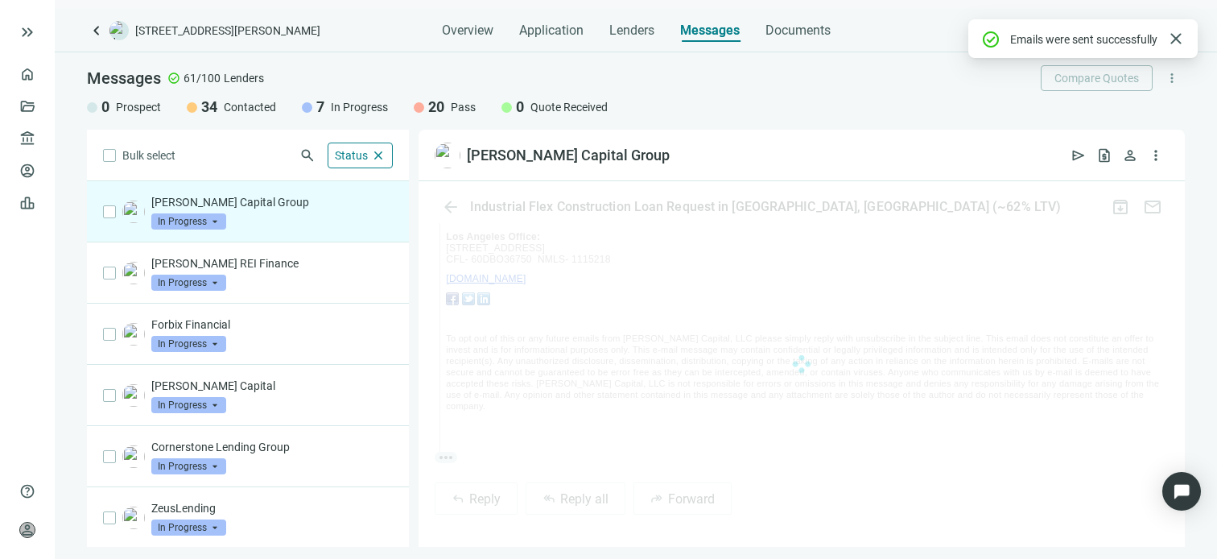
scroll to position [1736, 0]
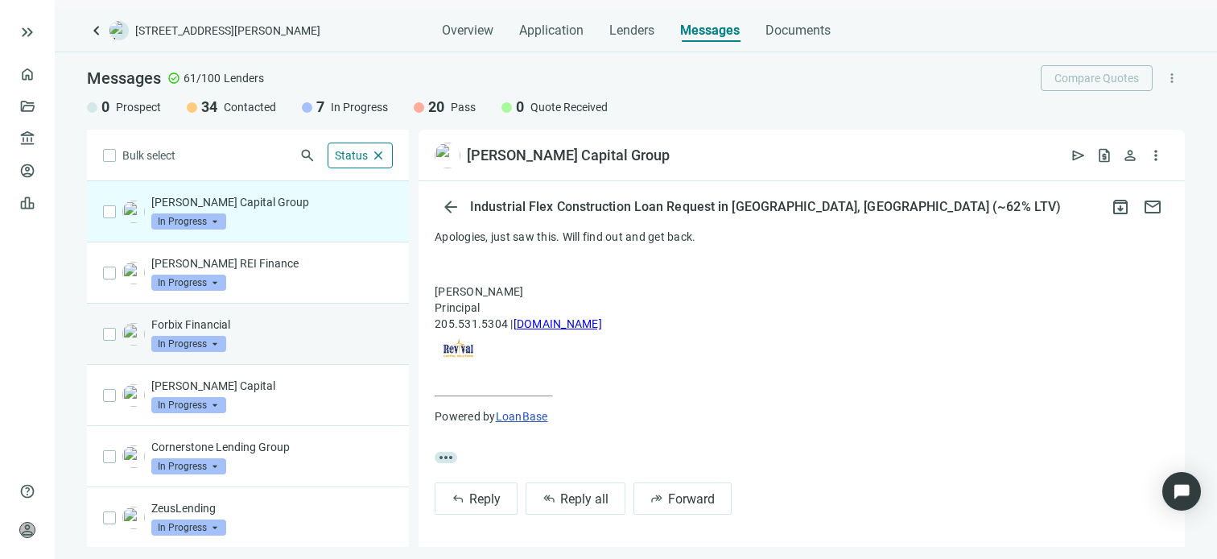
click at [261, 334] on div "Forbix Financial In Progress arrow_drop_down" at bounding box center [272, 333] width 242 height 35
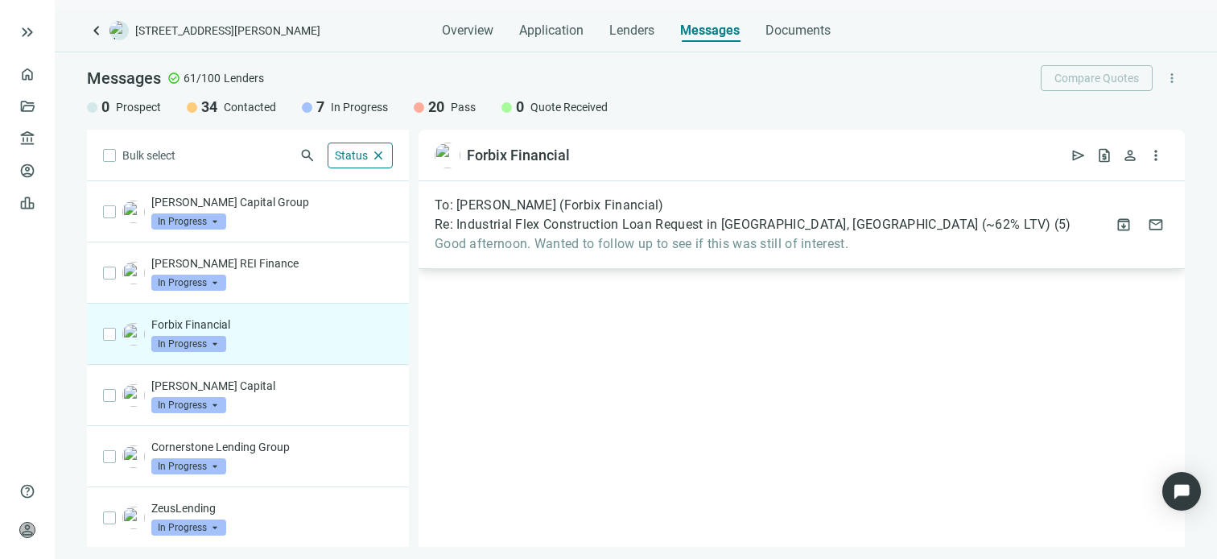
click at [685, 241] on span "Good afternoon. Wanted to follow up to see if this was still of interest." at bounding box center [753, 244] width 637 height 16
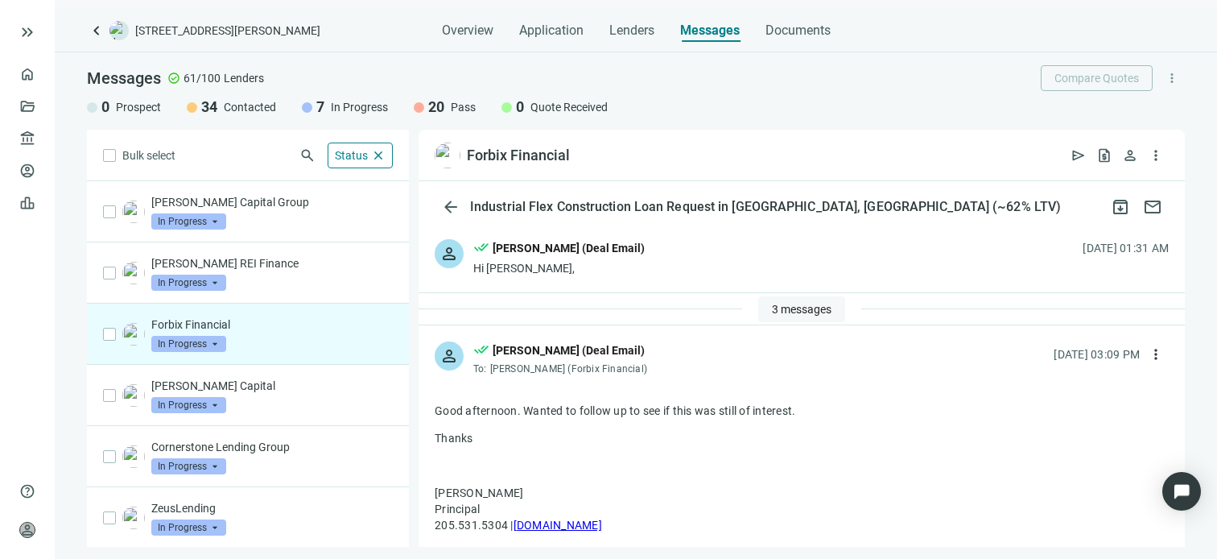
click at [801, 307] on span "3 messages" at bounding box center [802, 309] width 60 height 13
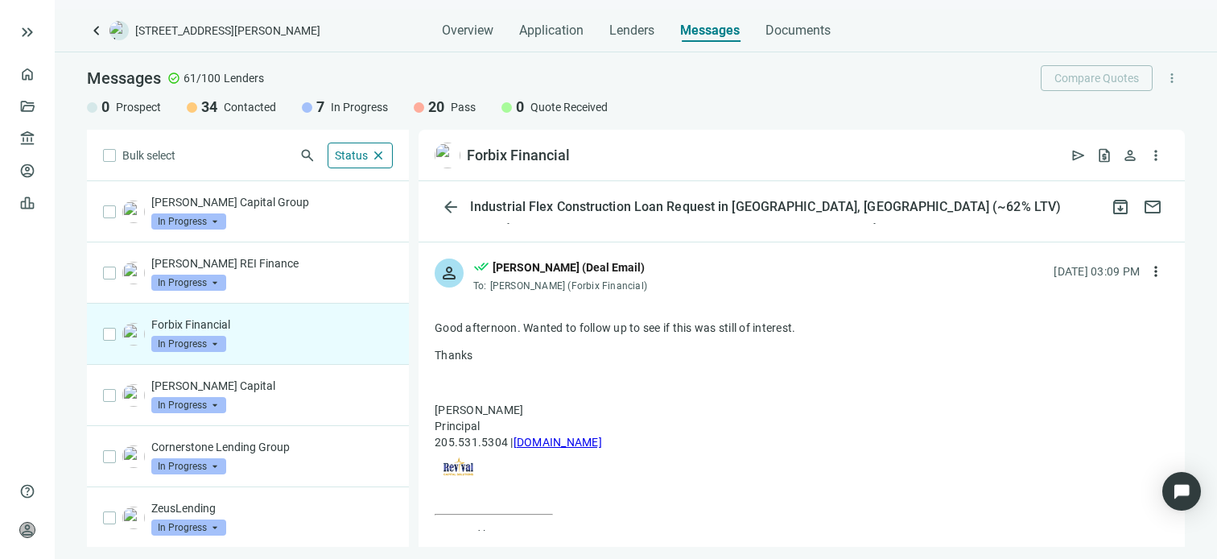
scroll to position [378, 0]
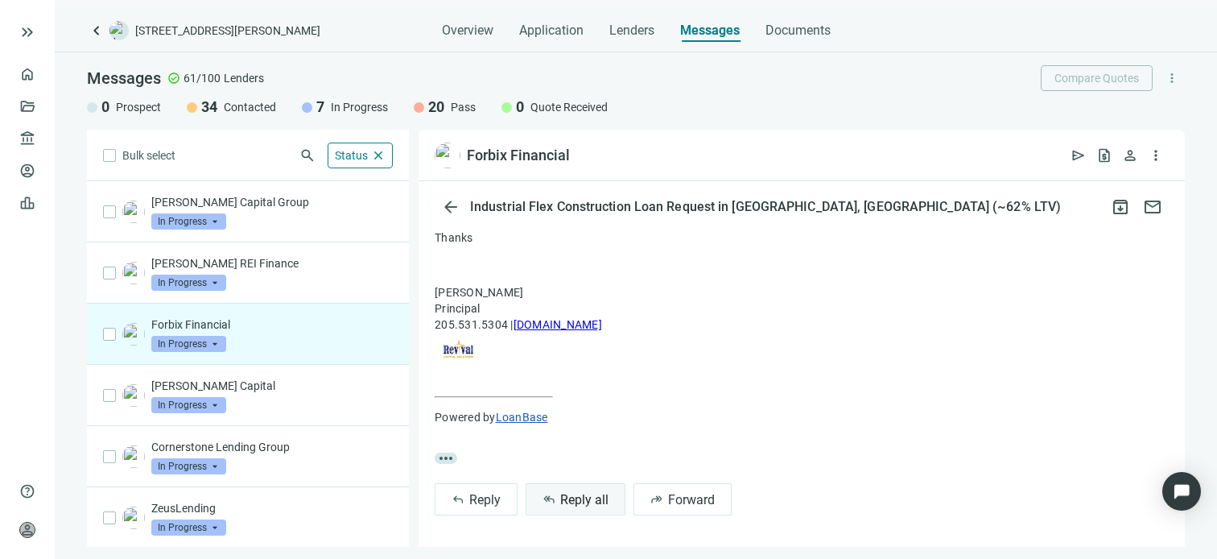
click at [567, 496] on span "Reply all" at bounding box center [584, 499] width 48 height 15
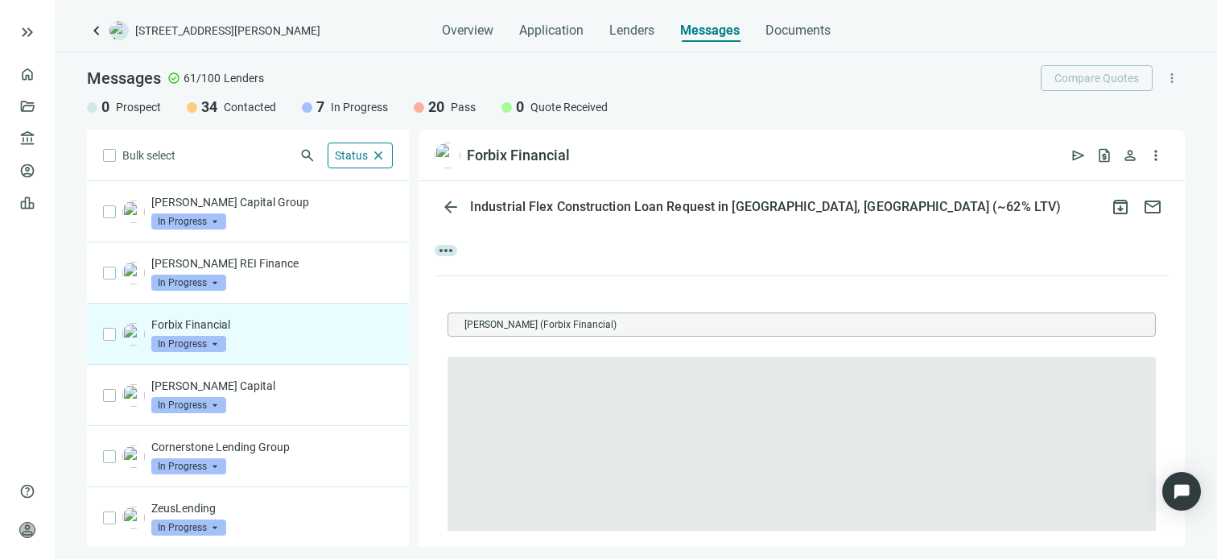
scroll to position [0, 0]
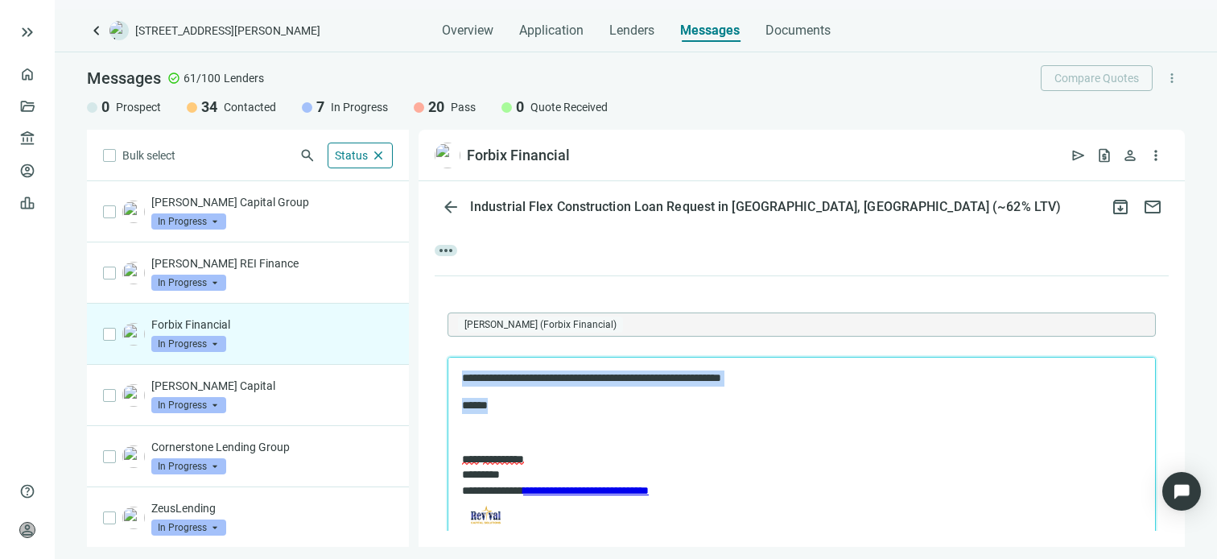
copy body "**********"
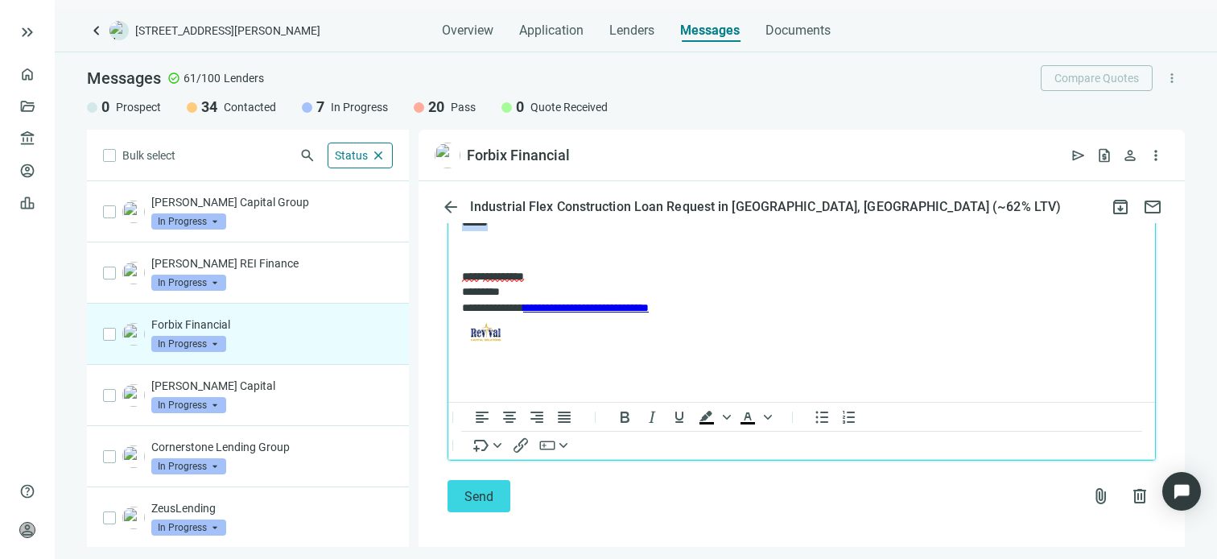
scroll to position [778, 0]
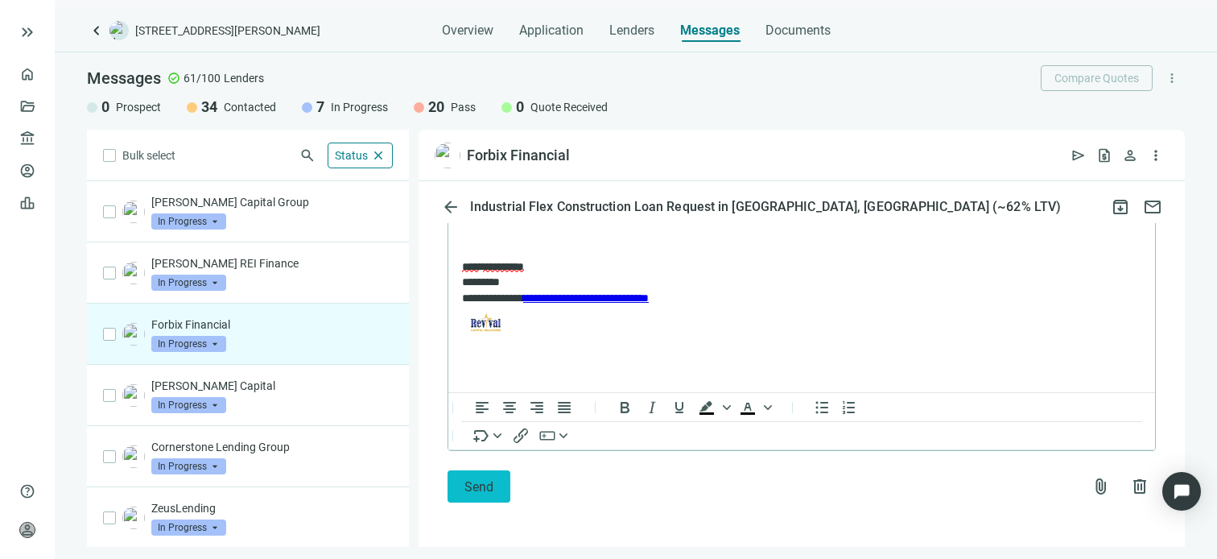
click at [483, 490] on span "Send" at bounding box center [479, 486] width 29 height 15
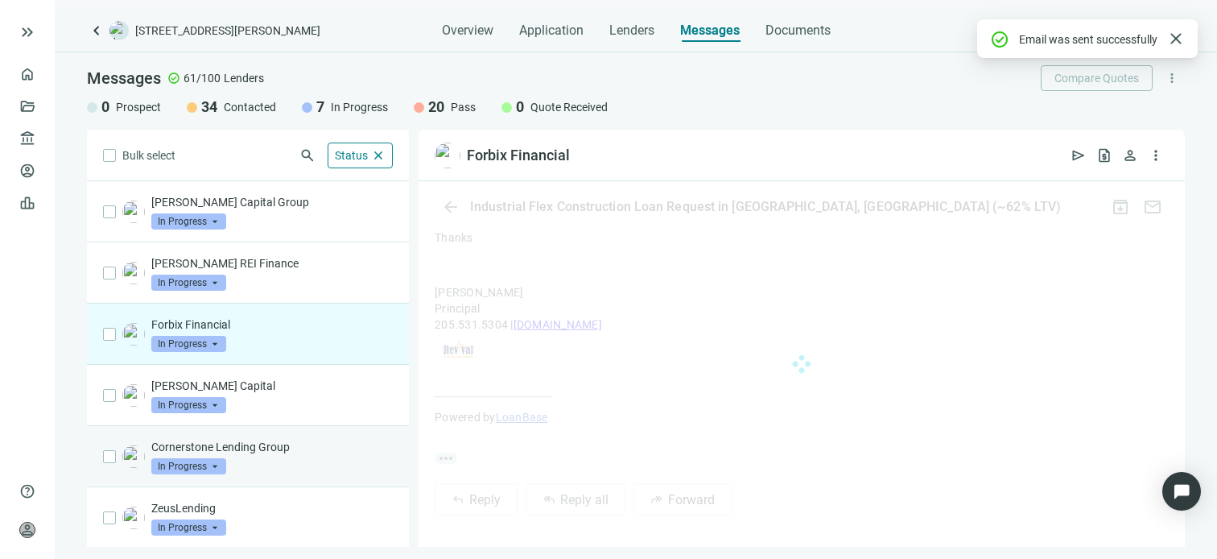
scroll to position [753, 0]
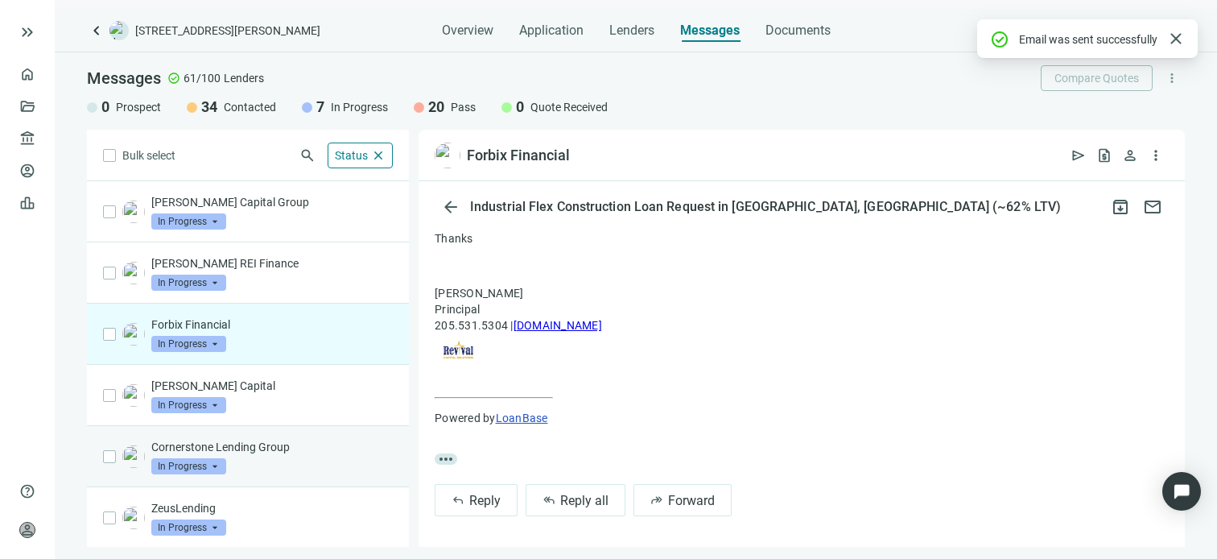
click at [320, 448] on p "Cornerstone Lending Group" at bounding box center [272, 447] width 242 height 16
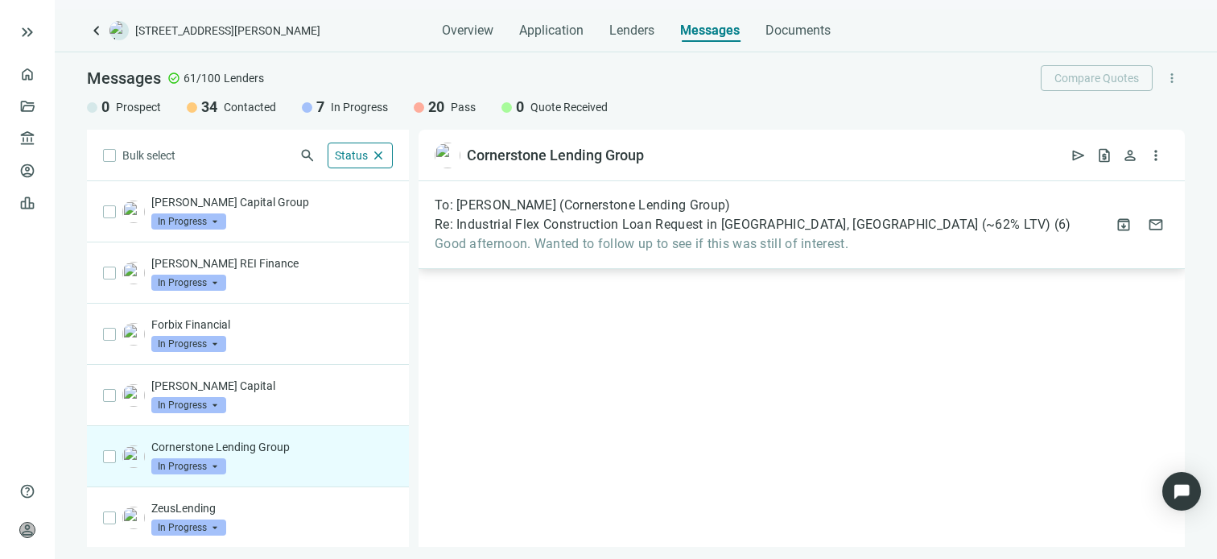
click at [745, 234] on div "To: [PERSON_NAME] (Cornerstone Lending Group) Re: Industrial Flex Construction …" at bounding box center [753, 224] width 637 height 55
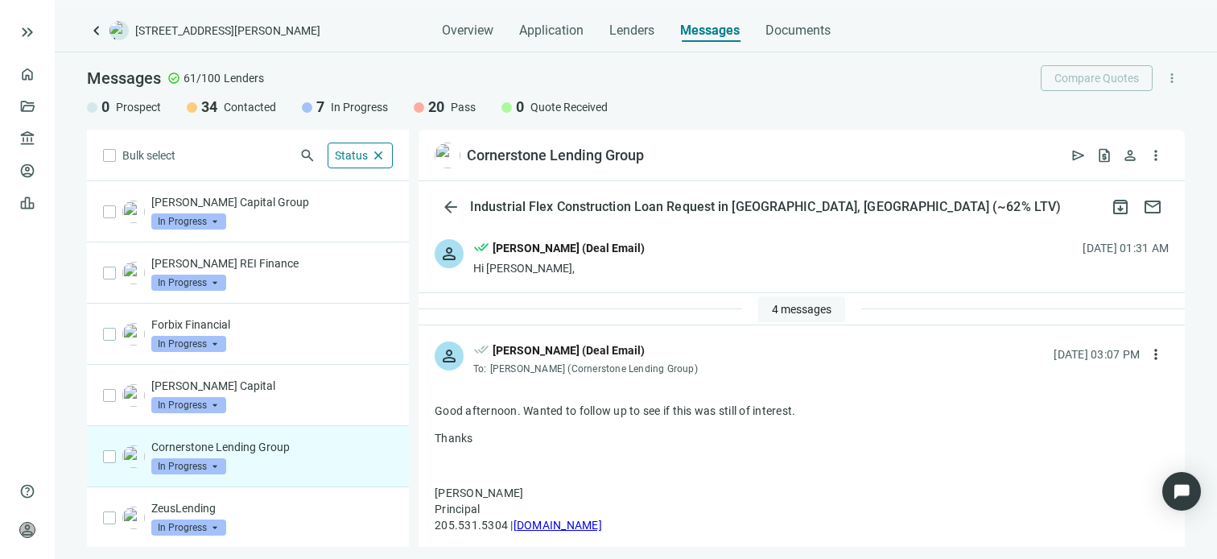
click at [788, 307] on span "4 messages" at bounding box center [802, 309] width 60 height 13
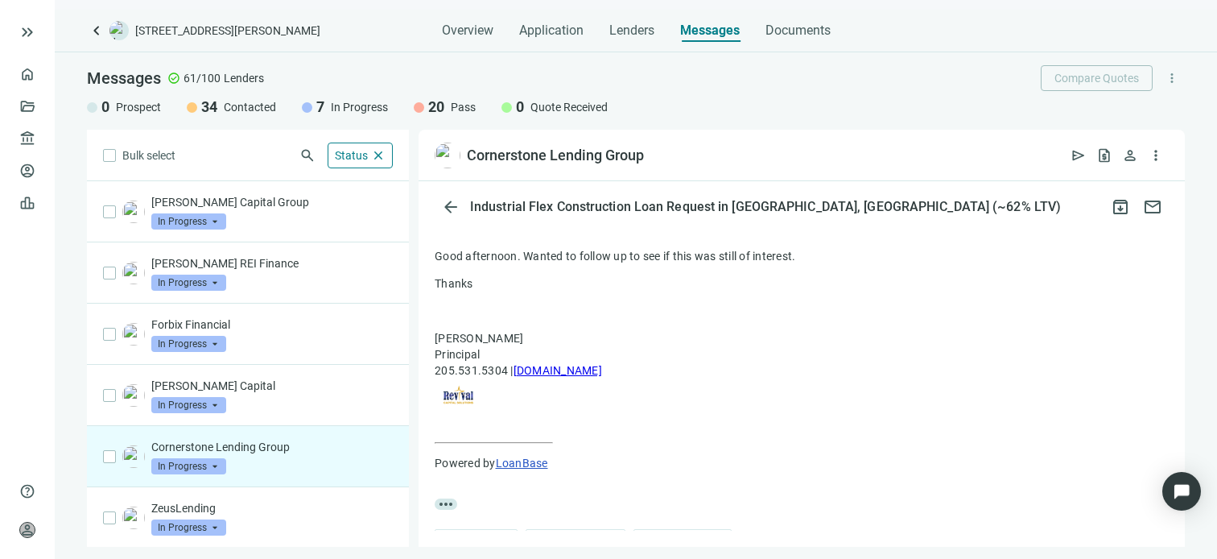
scroll to position [448, 0]
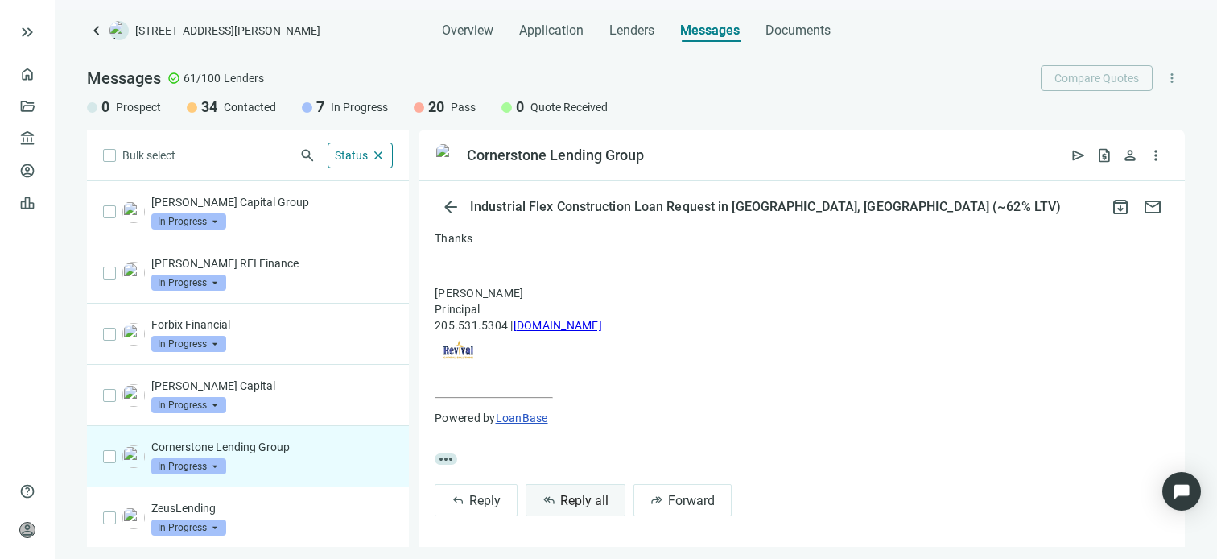
click at [587, 506] on button "reply_all Reply all" at bounding box center [576, 500] width 100 height 32
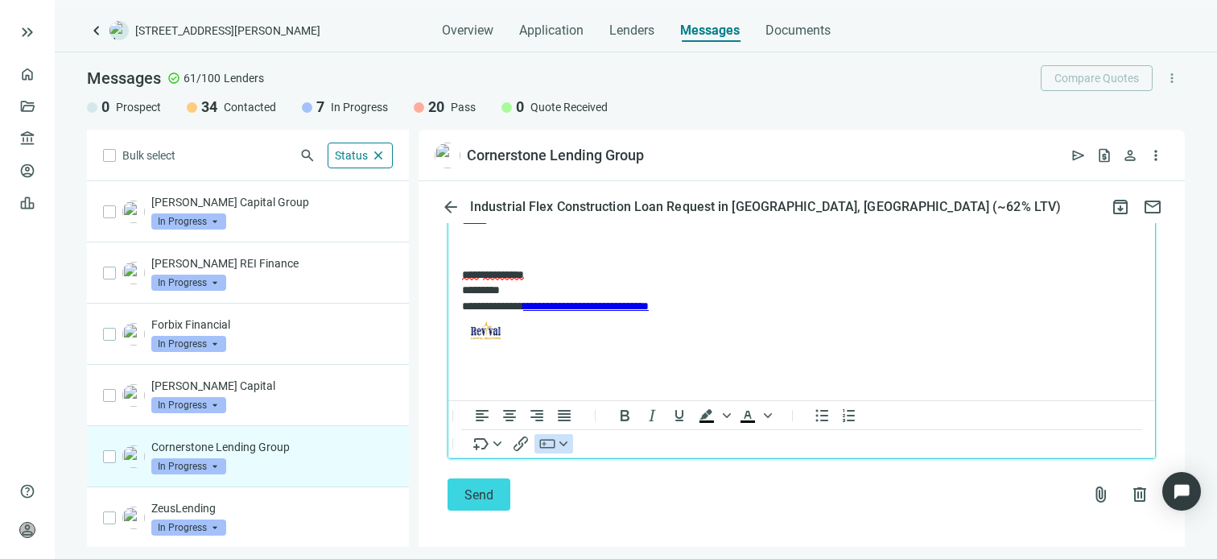
scroll to position [848, 0]
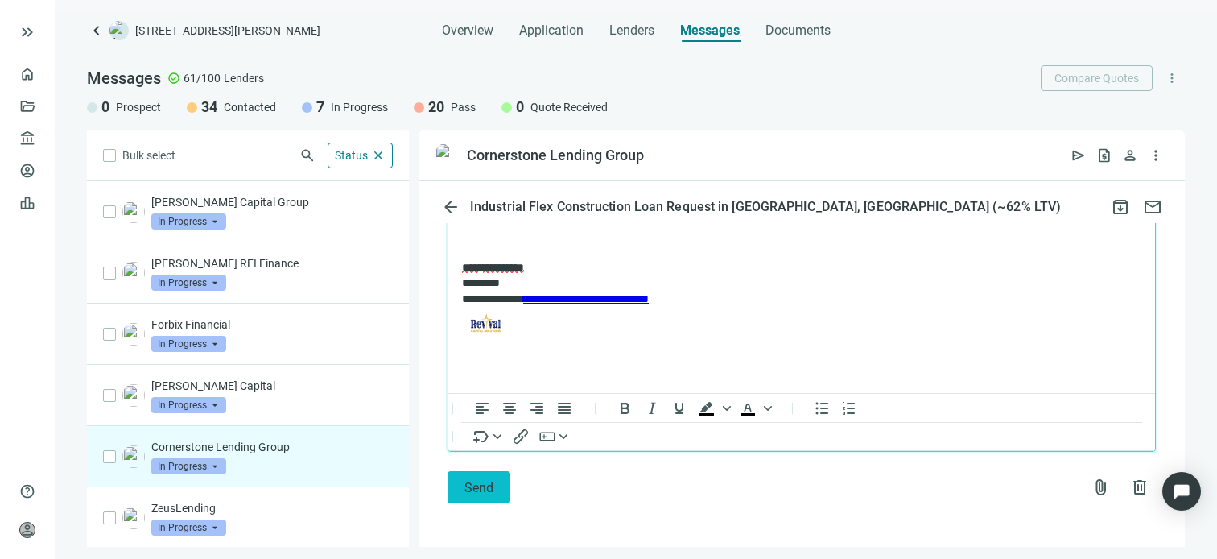
click at [472, 490] on span "Send" at bounding box center [479, 487] width 29 height 15
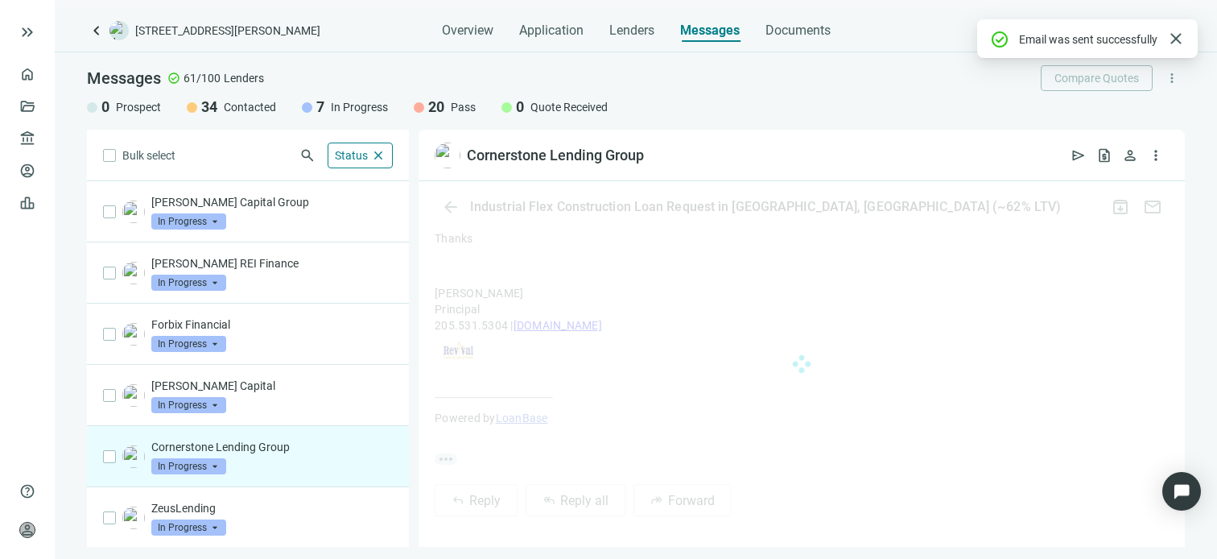
scroll to position [823, 0]
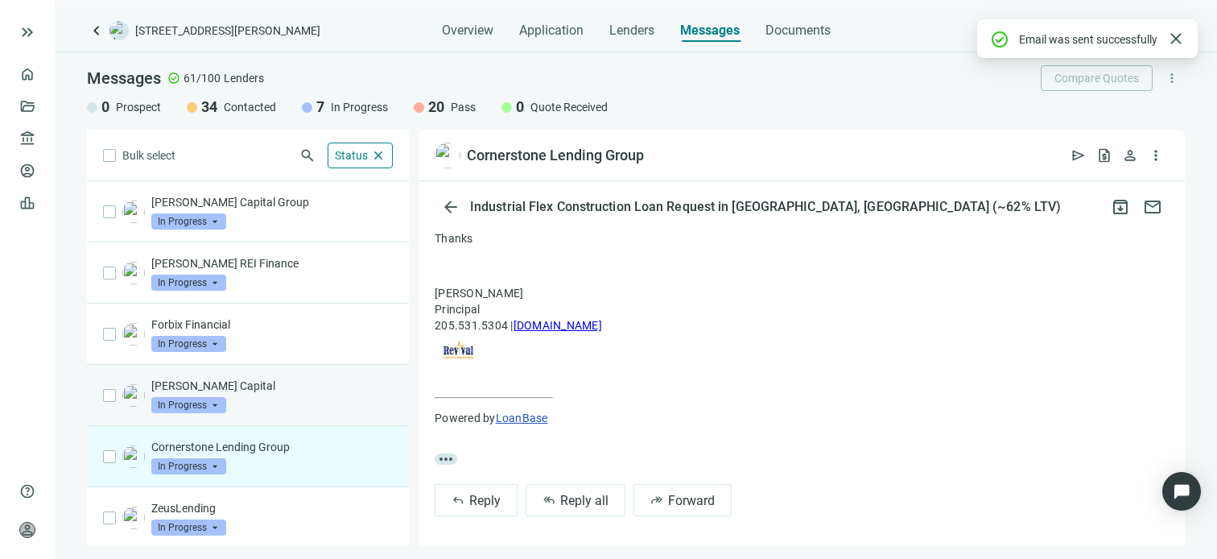
click at [242, 389] on p "[PERSON_NAME] Capital" at bounding box center [272, 386] width 242 height 16
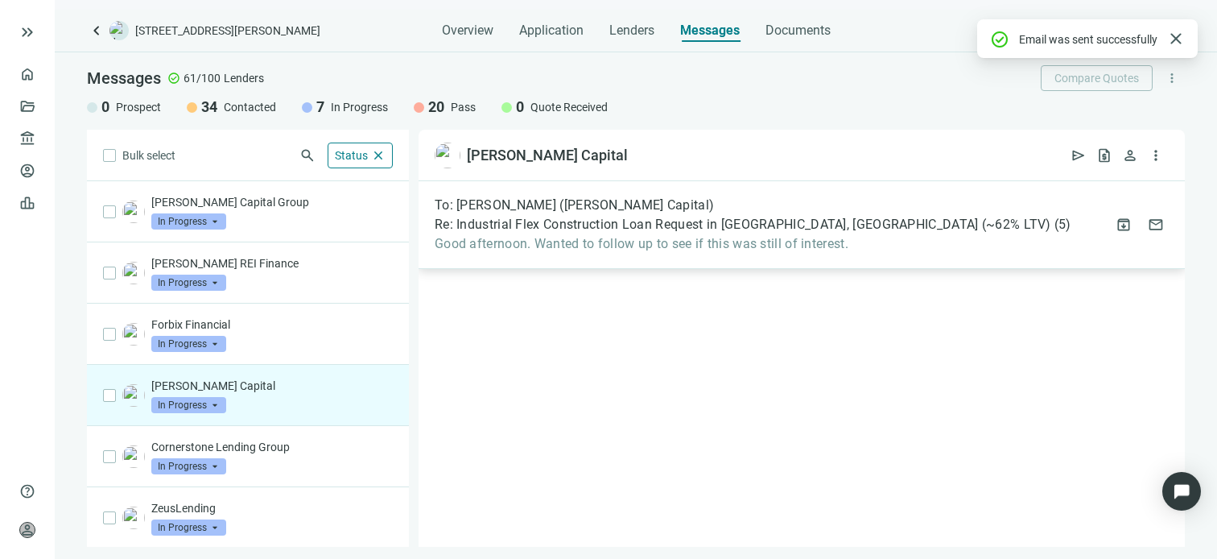
click at [605, 246] on span "Good afternoon. Wanted to follow up to see if this was still of interest." at bounding box center [753, 244] width 637 height 16
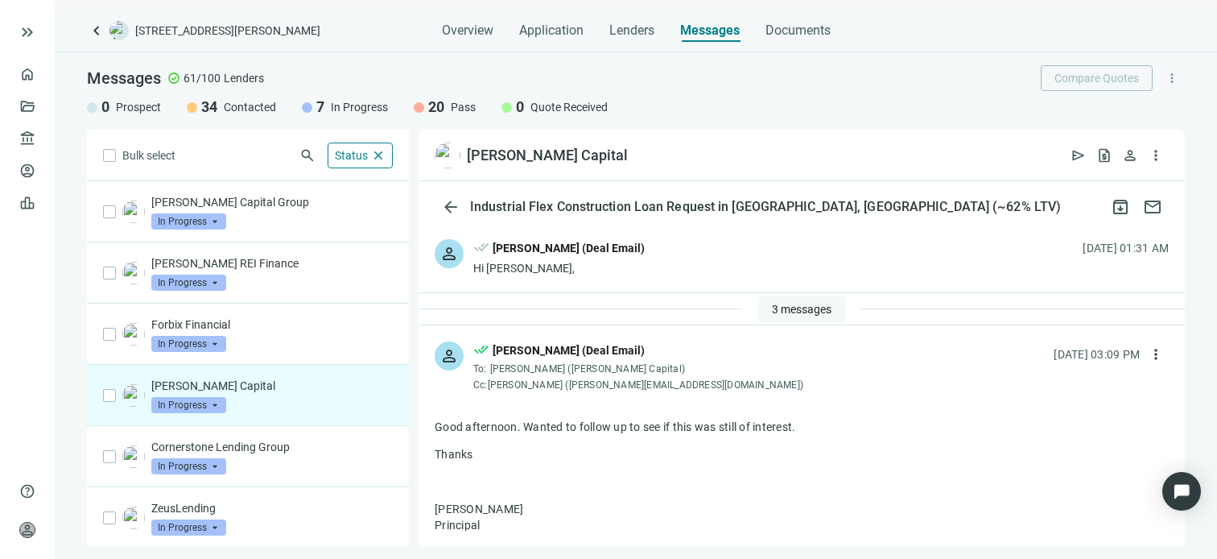
click at [782, 306] on span "3 messages" at bounding box center [802, 309] width 60 height 13
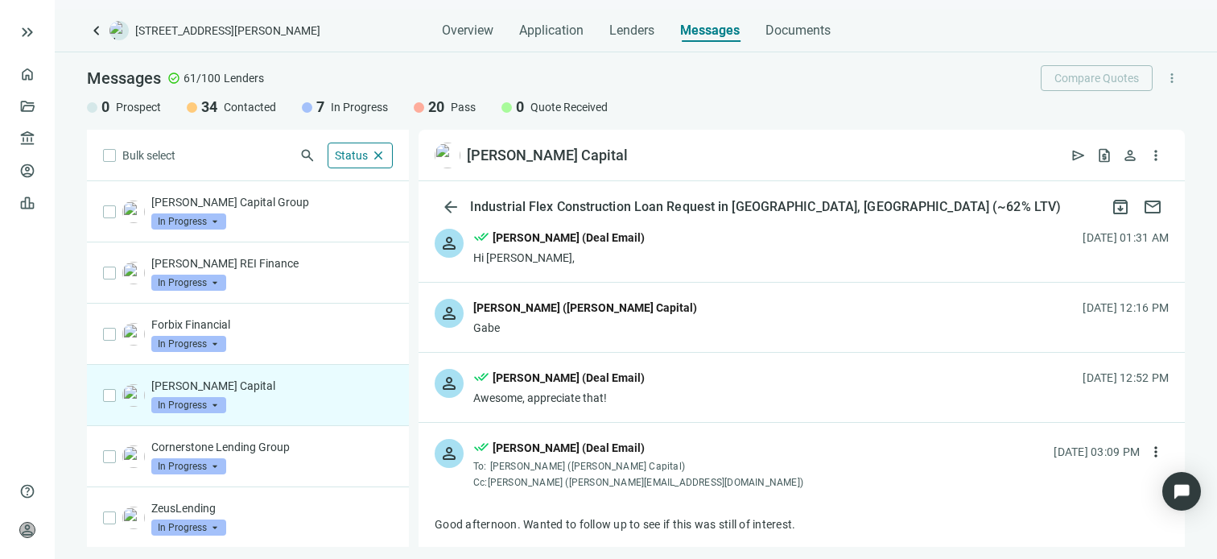
scroll to position [161, 0]
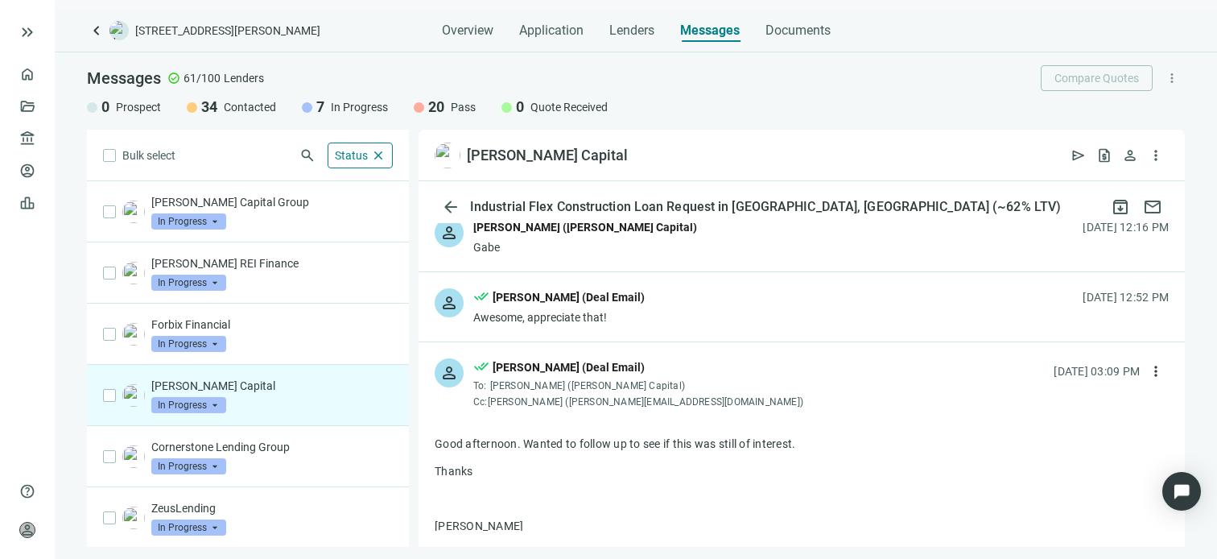
click at [582, 251] on div "Gabe" at bounding box center [585, 247] width 224 height 16
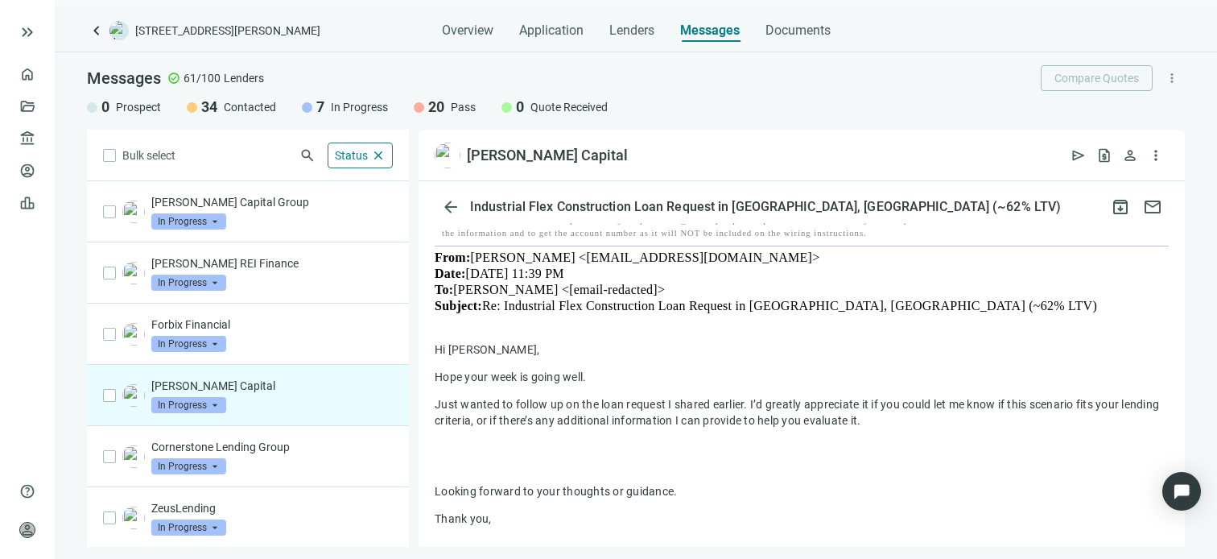
scroll to position [483, 0]
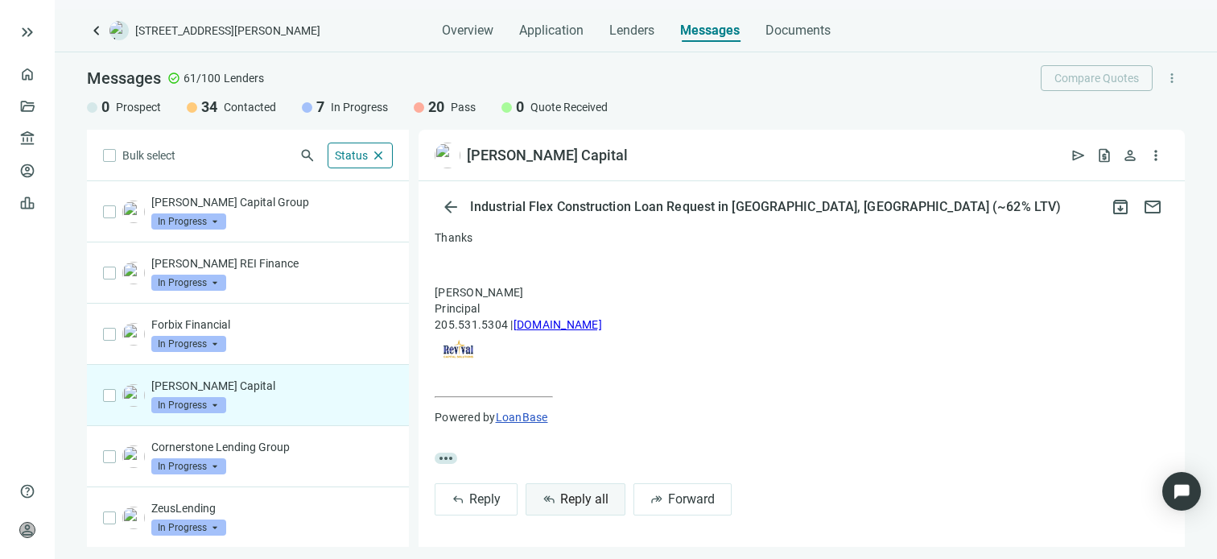
click at [574, 503] on span "Reply all" at bounding box center [584, 498] width 48 height 15
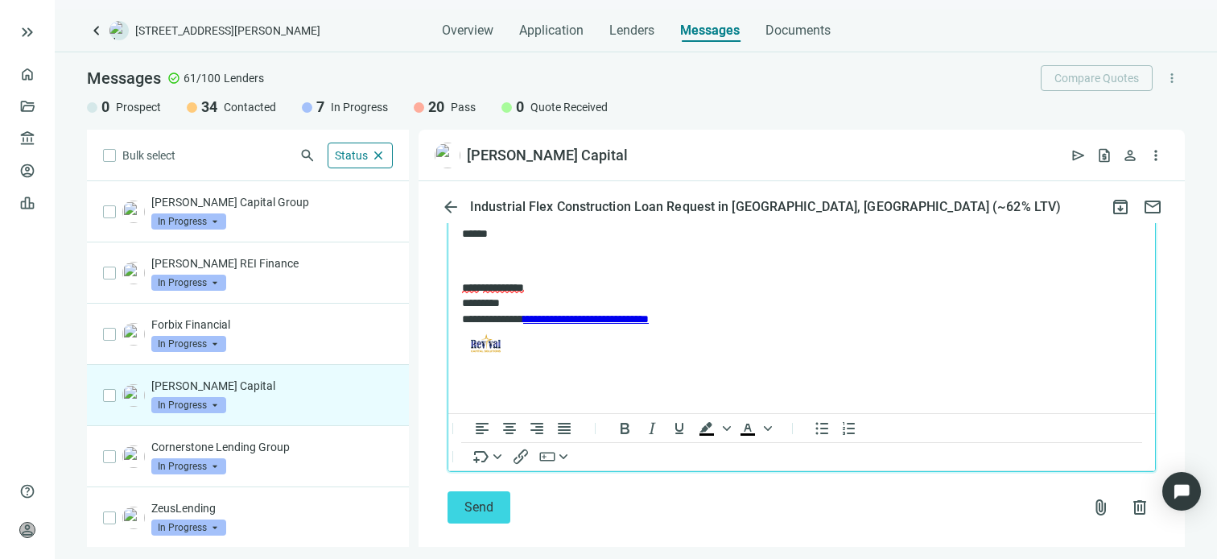
scroll to position [2584, 0]
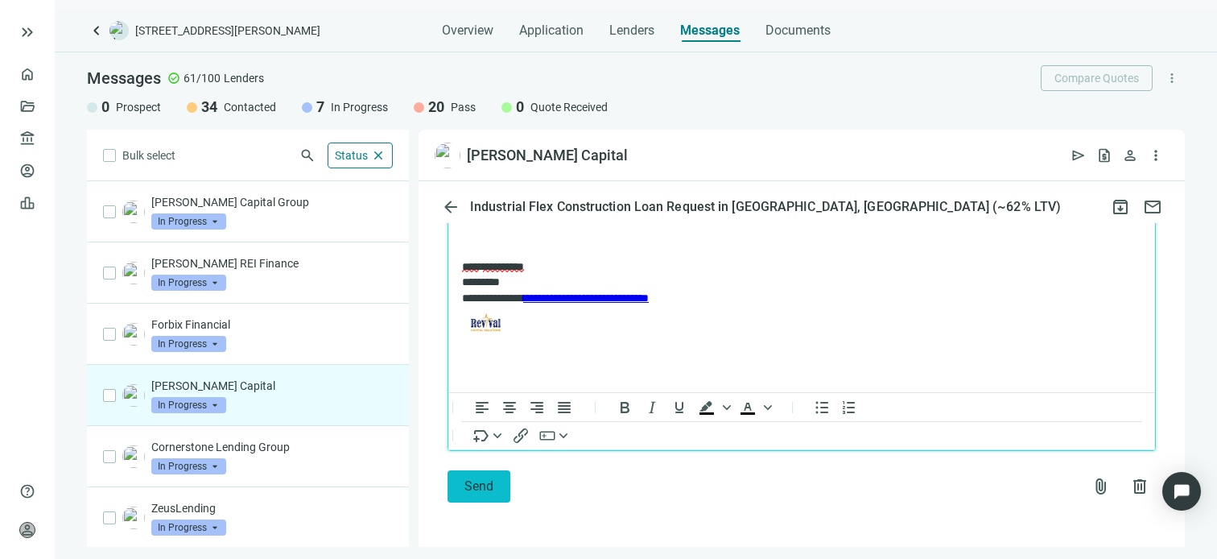
click at [481, 489] on span "Send" at bounding box center [479, 485] width 29 height 15
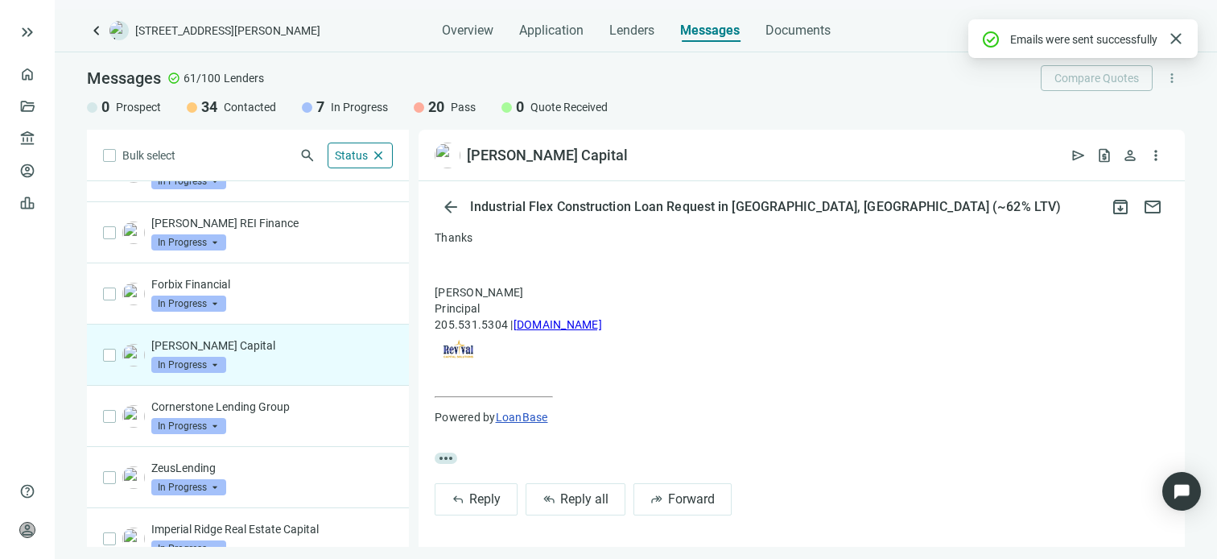
scroll to position [61, 0]
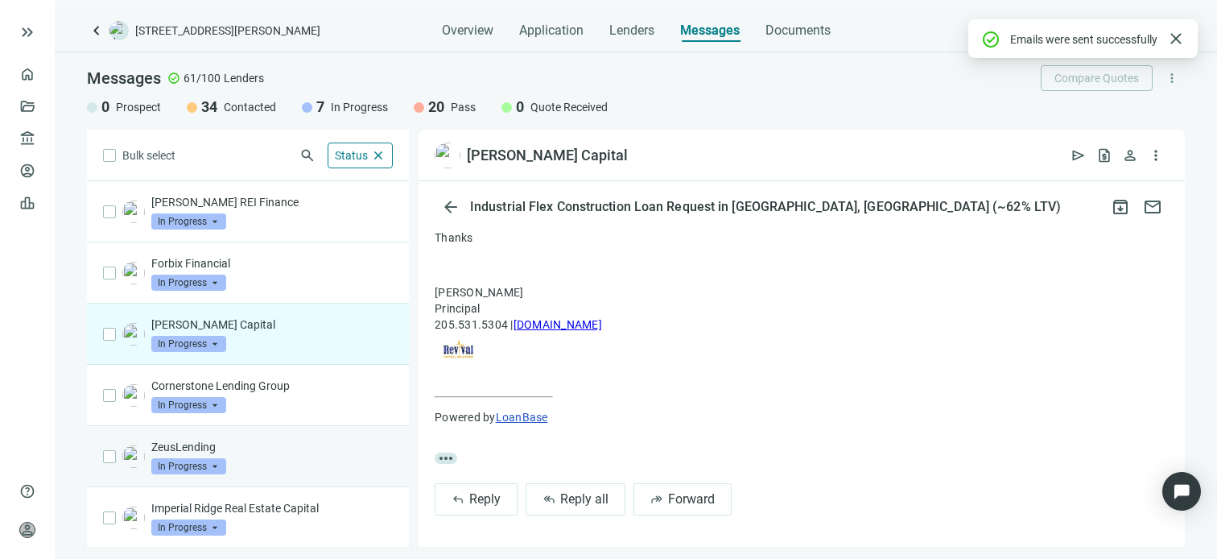
click at [221, 443] on p "ZeusLending" at bounding box center [272, 447] width 242 height 16
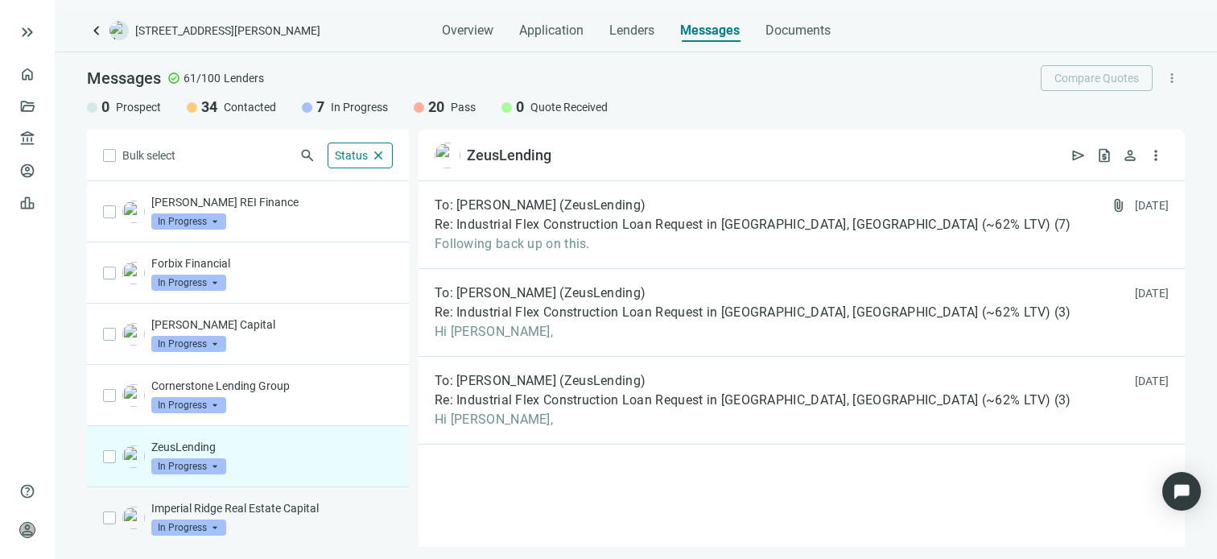
click at [265, 510] on p "Imperial Ridge Real Estate Capital" at bounding box center [272, 508] width 242 height 16
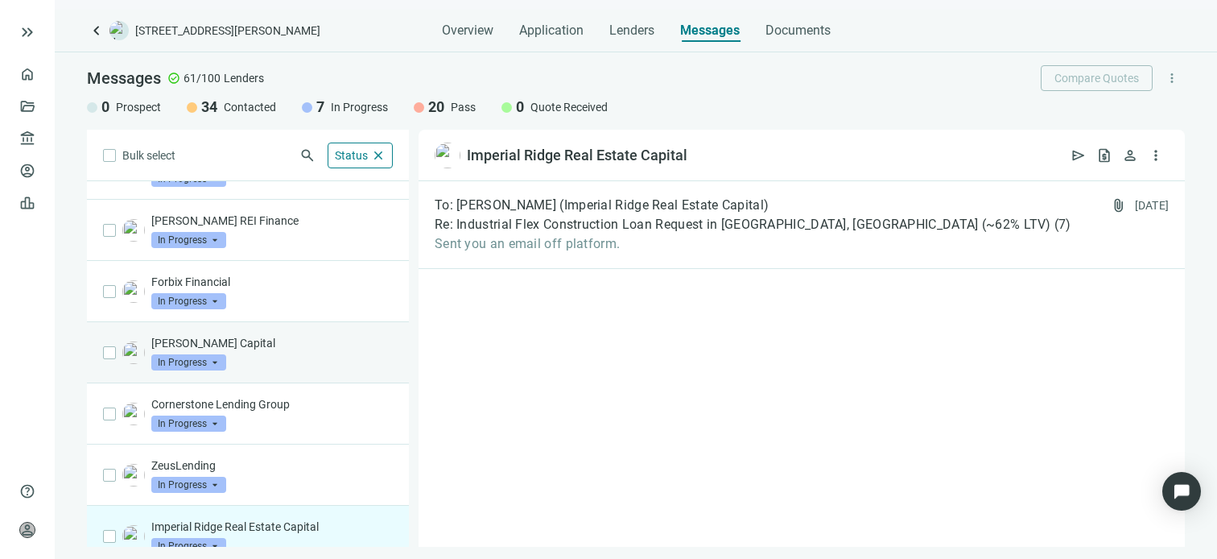
scroll to position [61, 0]
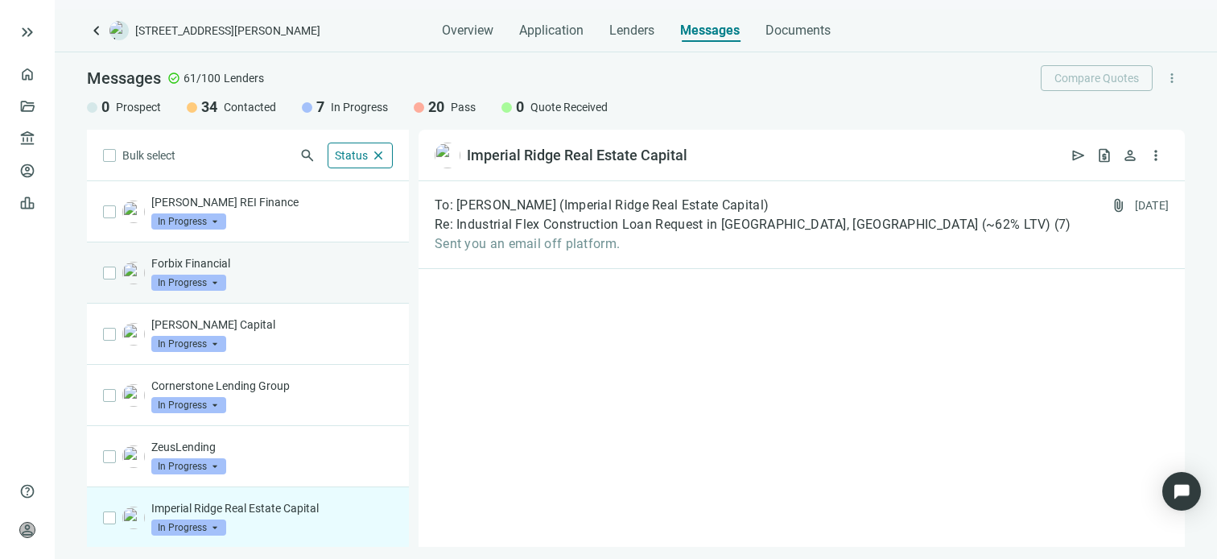
click at [229, 267] on p "Forbix Financial" at bounding box center [272, 263] width 242 height 16
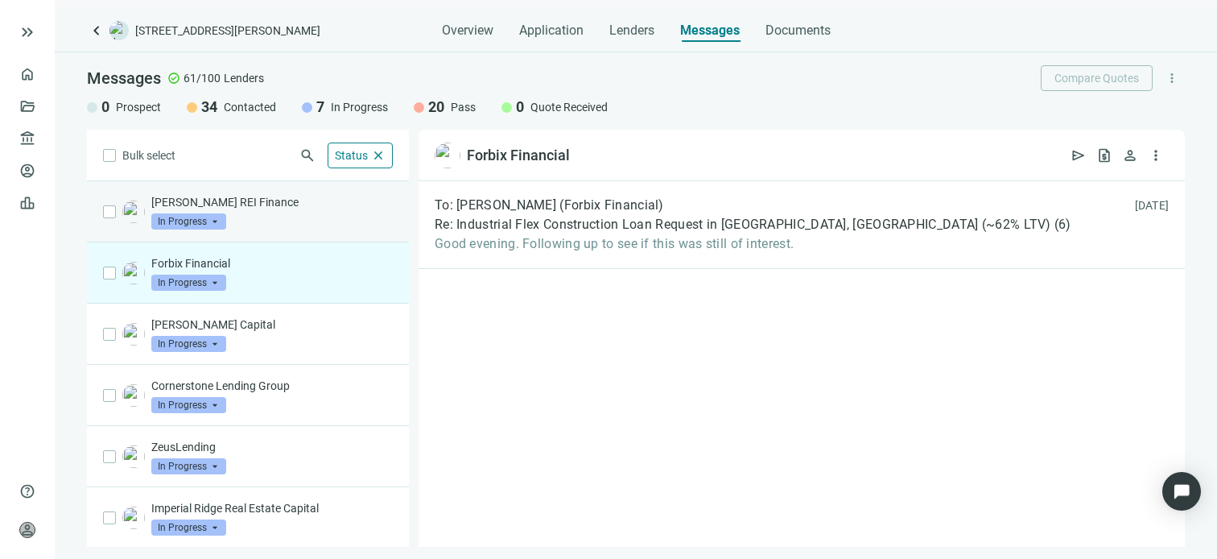
click at [240, 210] on div "[PERSON_NAME] REI Finance In Progress arrow_drop_down" at bounding box center [272, 211] width 242 height 35
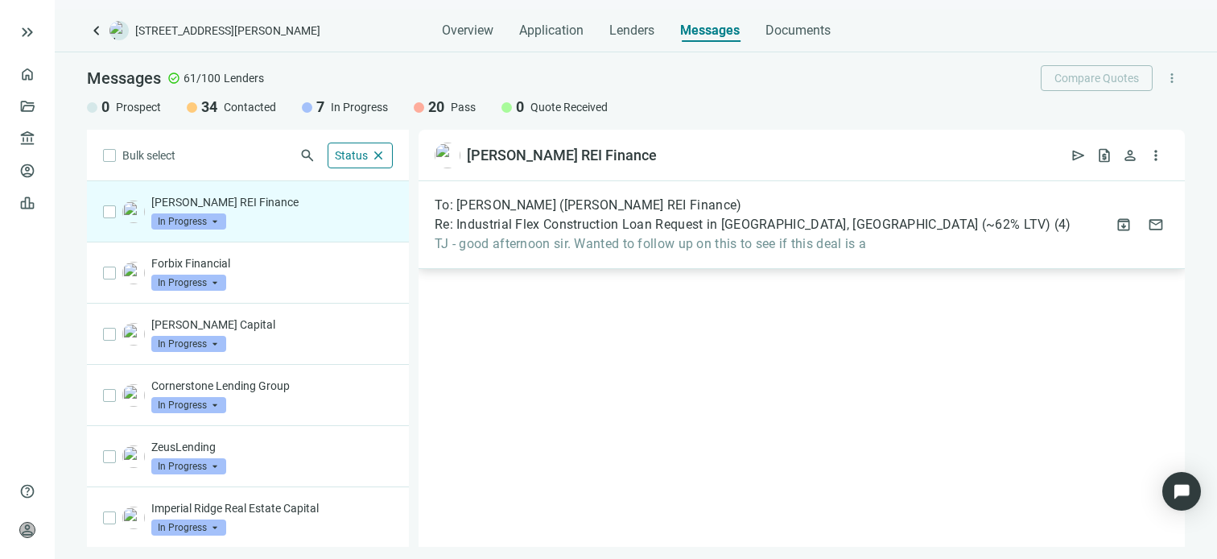
click at [782, 229] on span "Re: Industrial Flex Construction Loan Request in [GEOGRAPHIC_DATA], [GEOGRAPHIC…" at bounding box center [743, 225] width 617 height 16
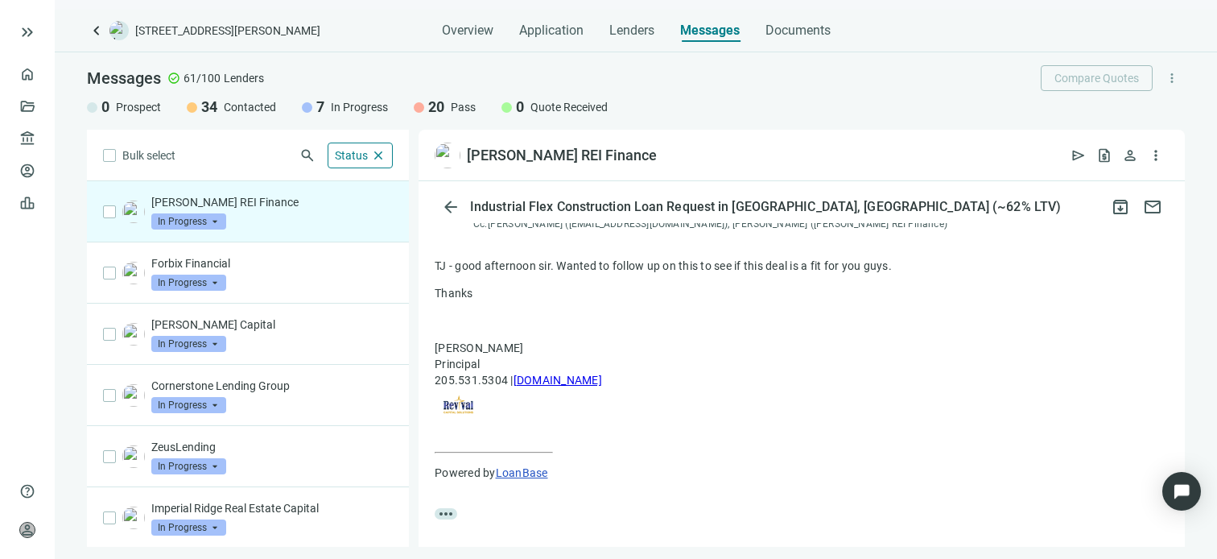
scroll to position [217, 0]
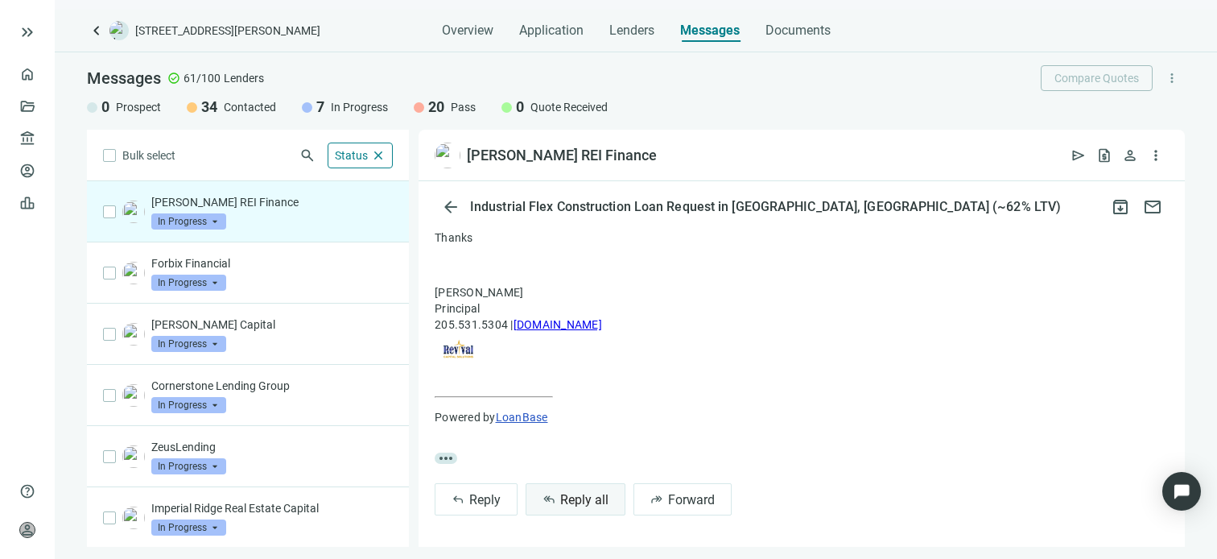
click at [588, 502] on span "Reply all" at bounding box center [584, 499] width 48 height 15
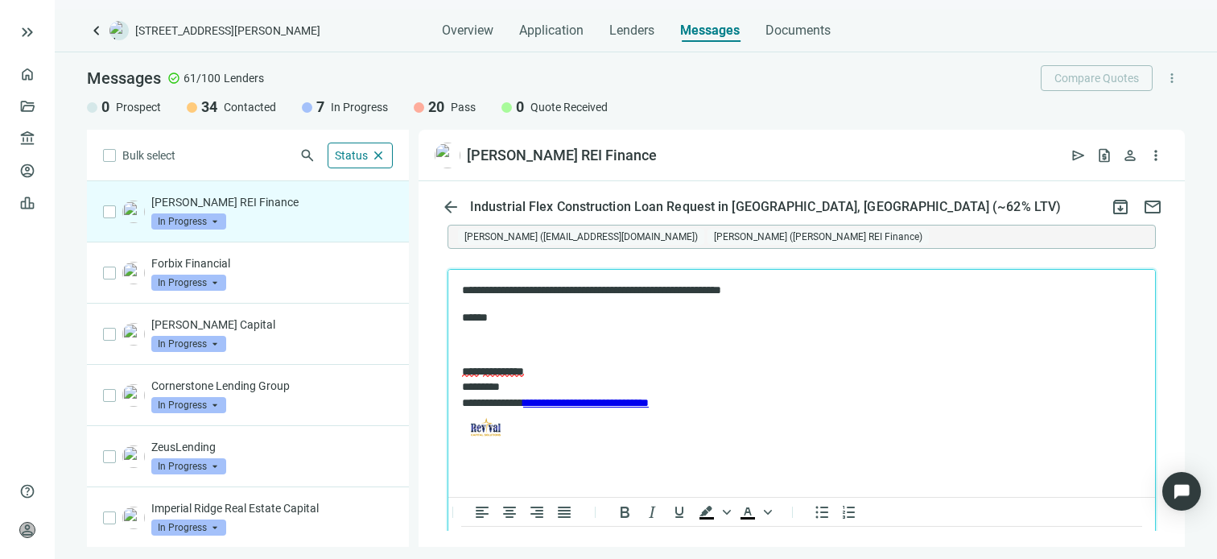
scroll to position [662, 0]
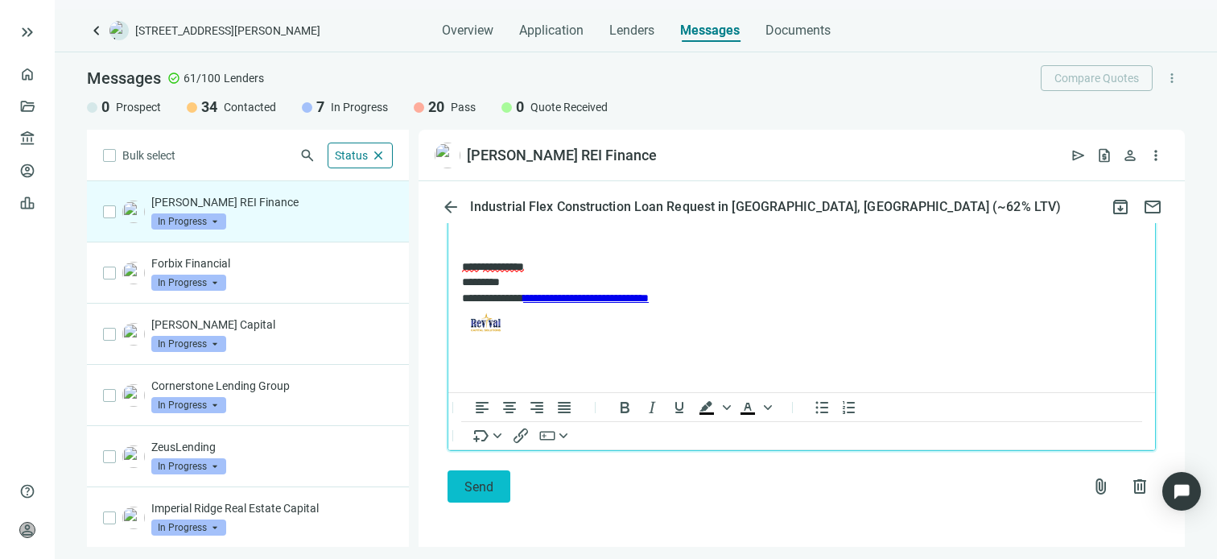
click at [478, 484] on span "Send" at bounding box center [479, 486] width 29 height 15
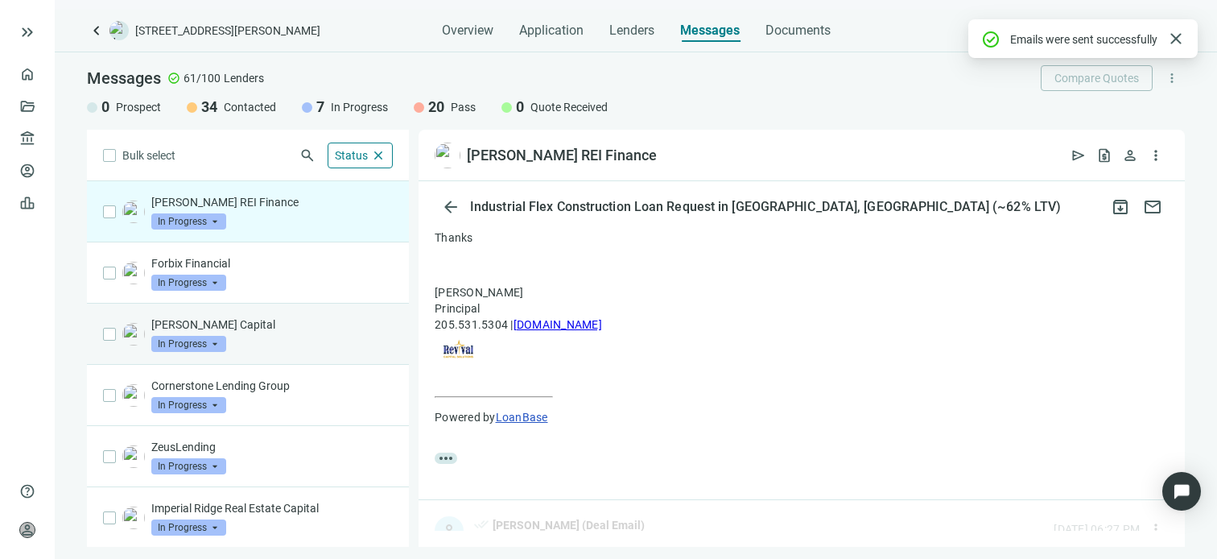
scroll to position [608, 0]
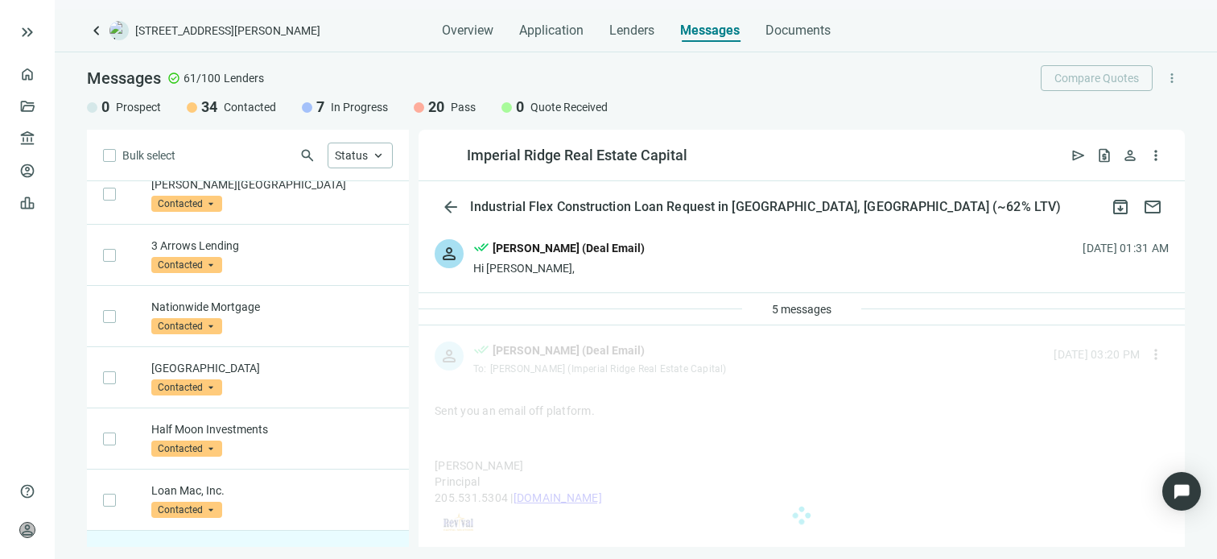
scroll to position [2204, 0]
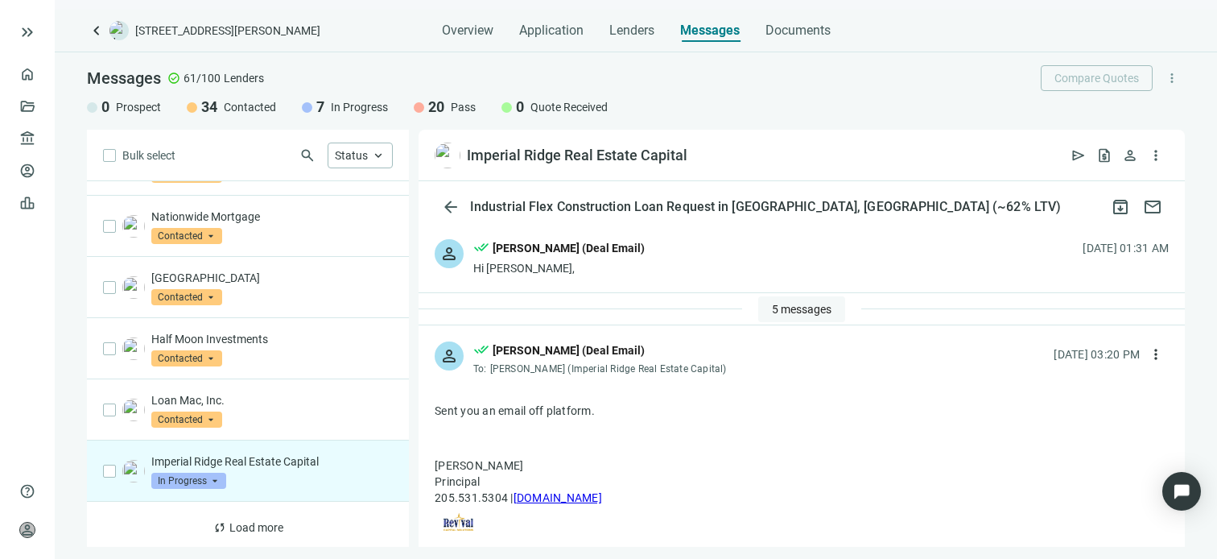
click at [798, 304] on span "5 messages" at bounding box center [802, 309] width 60 height 13
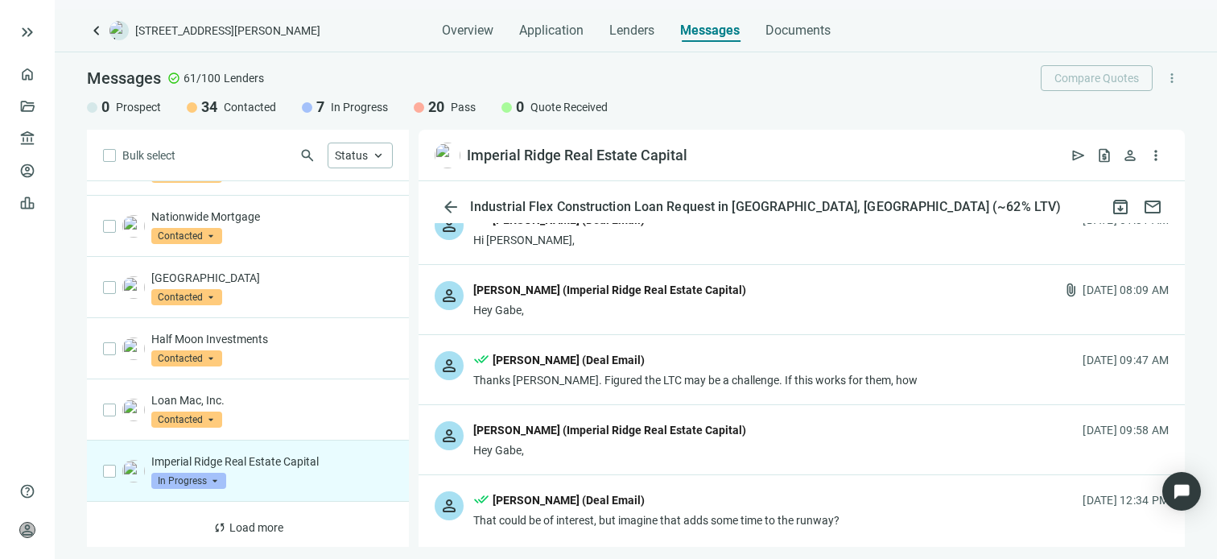
scroll to position [0, 0]
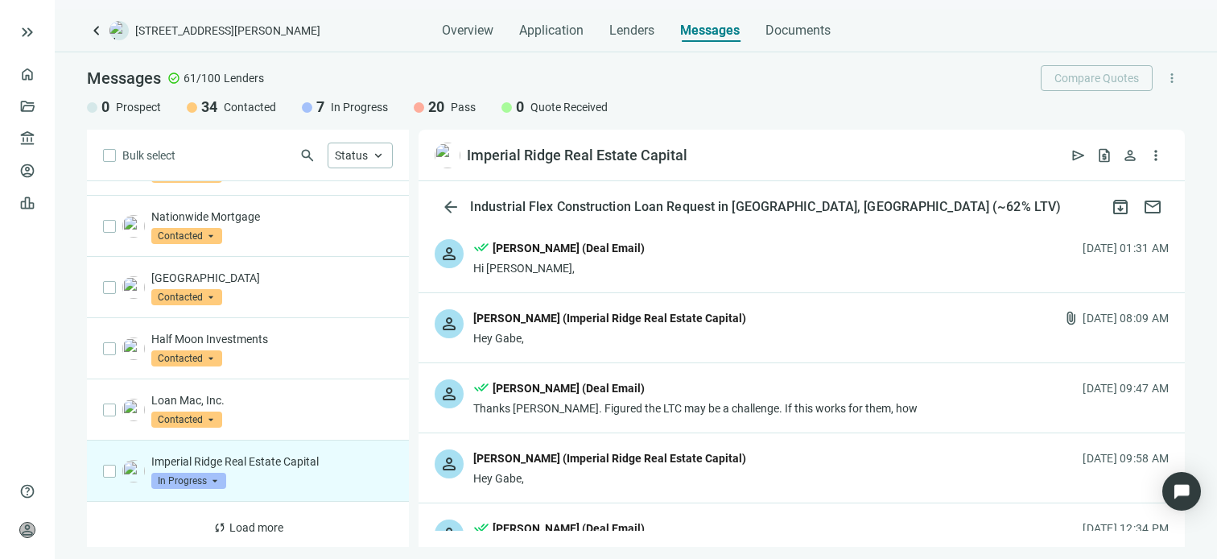
click at [630, 327] on div "Joel Poppert (Imperial Ridge Real Estate Capital)" at bounding box center [609, 319] width 273 height 21
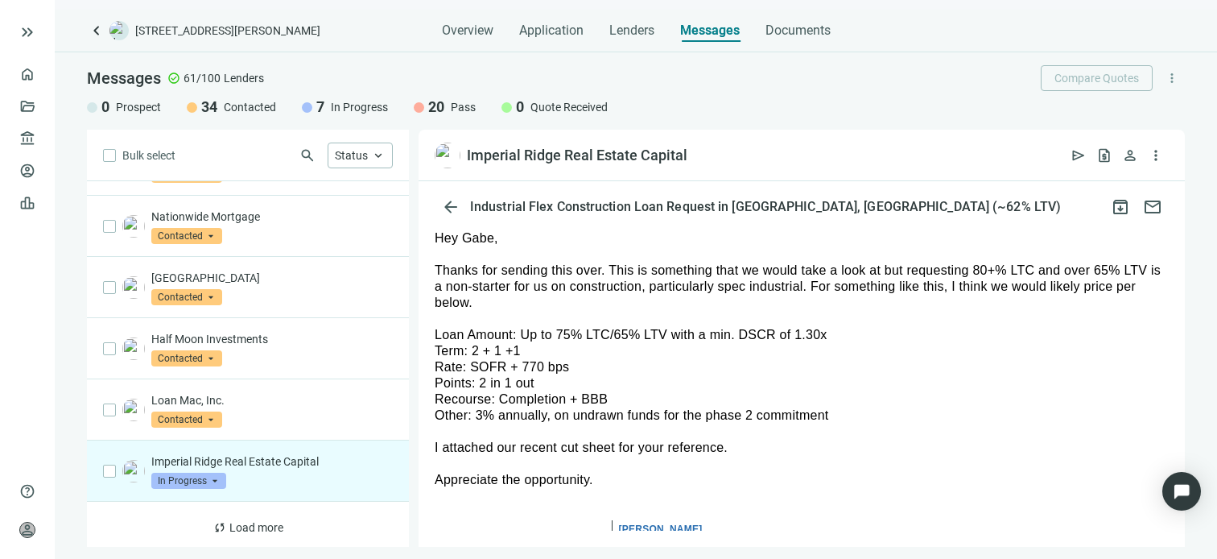
scroll to position [81, 0]
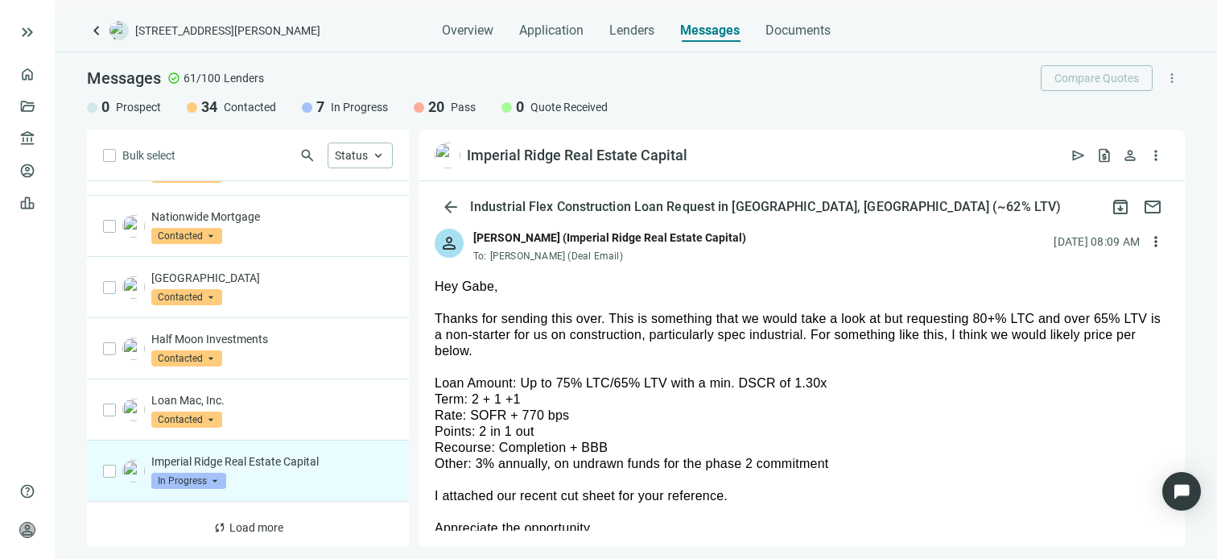
drag, startPoint x: 815, startPoint y: 446, endPoint x: 423, endPoint y: 366, distance: 400.1
drag, startPoint x: 423, startPoint y: 366, endPoint x: 485, endPoint y: 390, distance: 66.5
